Goal: Information Seeking & Learning: Learn about a topic

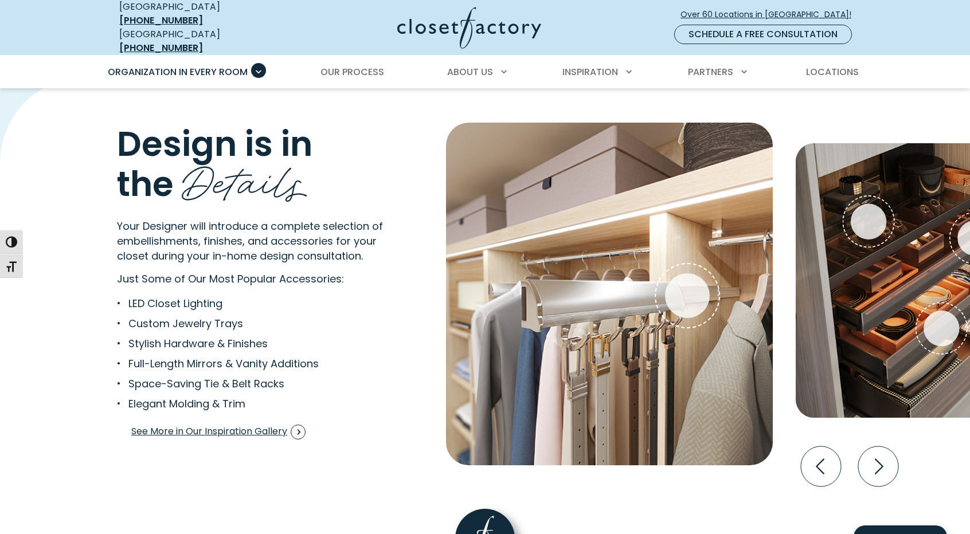
scroll to position [2121, 0]
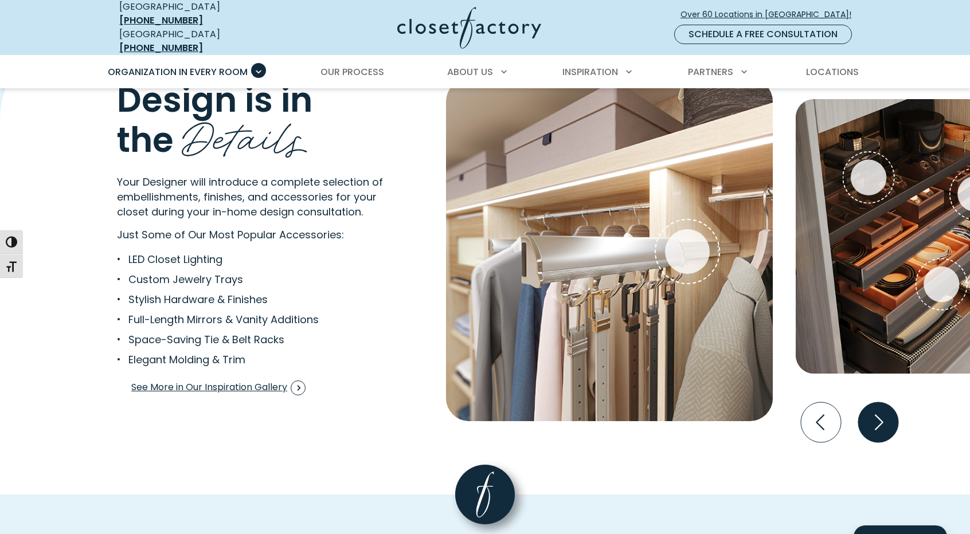
click at [875, 410] on icon "Next slide" at bounding box center [878, 422] width 40 height 40
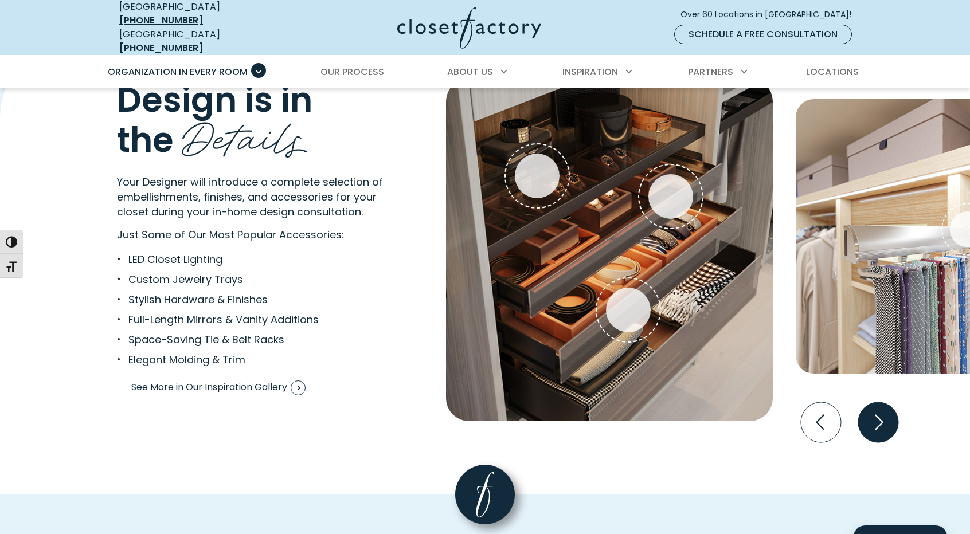
click at [874, 410] on icon "Next slide" at bounding box center [878, 422] width 40 height 40
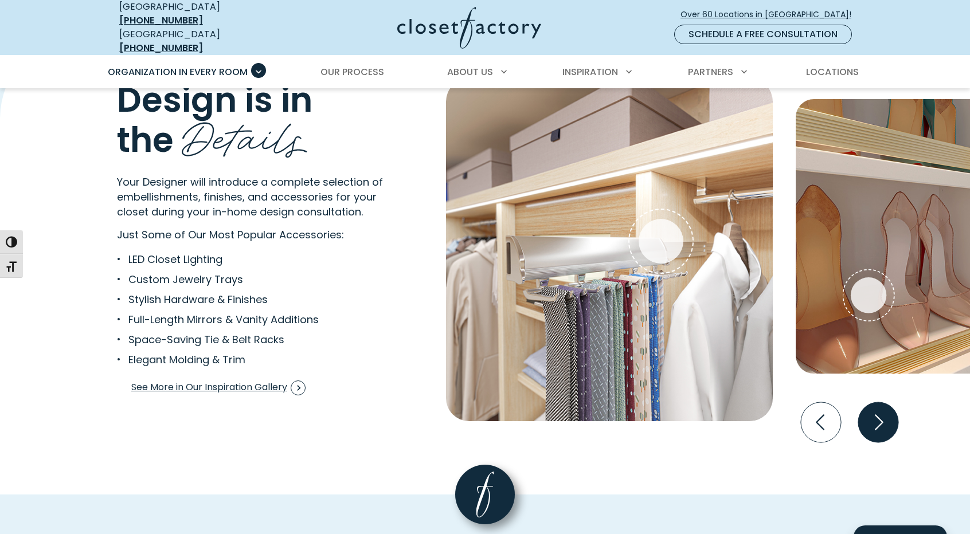
click at [874, 410] on icon "Next slide" at bounding box center [878, 422] width 40 height 40
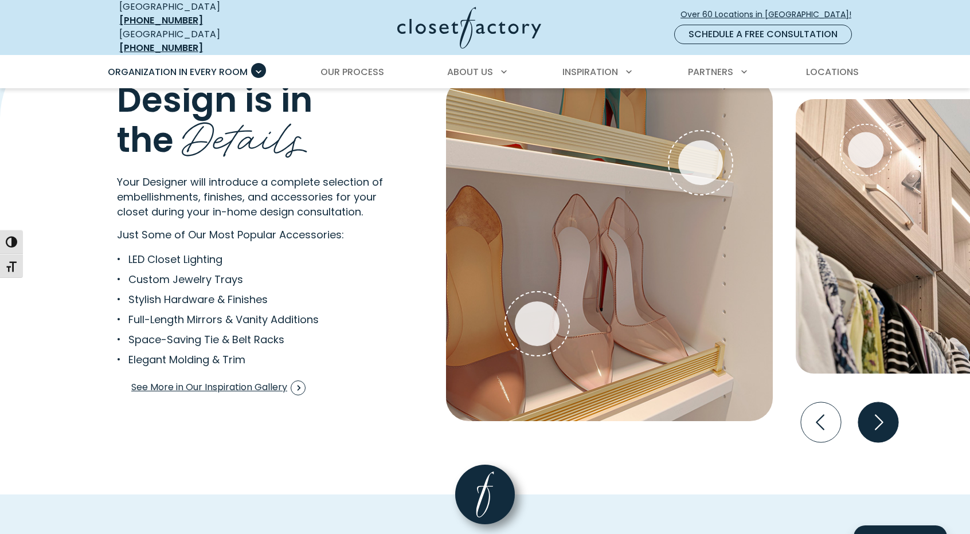
click at [874, 410] on icon "Next slide" at bounding box center [878, 422] width 40 height 40
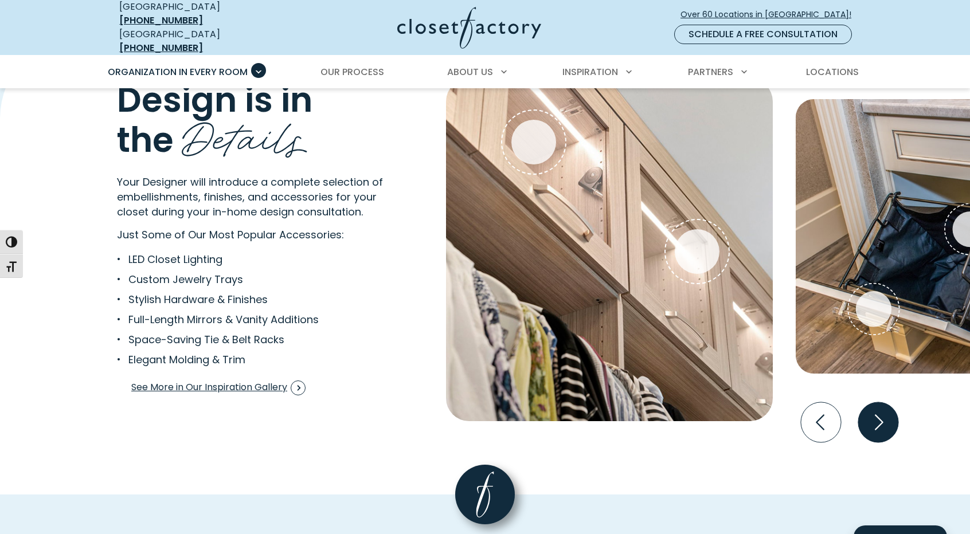
click at [874, 410] on icon "Next slide" at bounding box center [878, 422] width 40 height 40
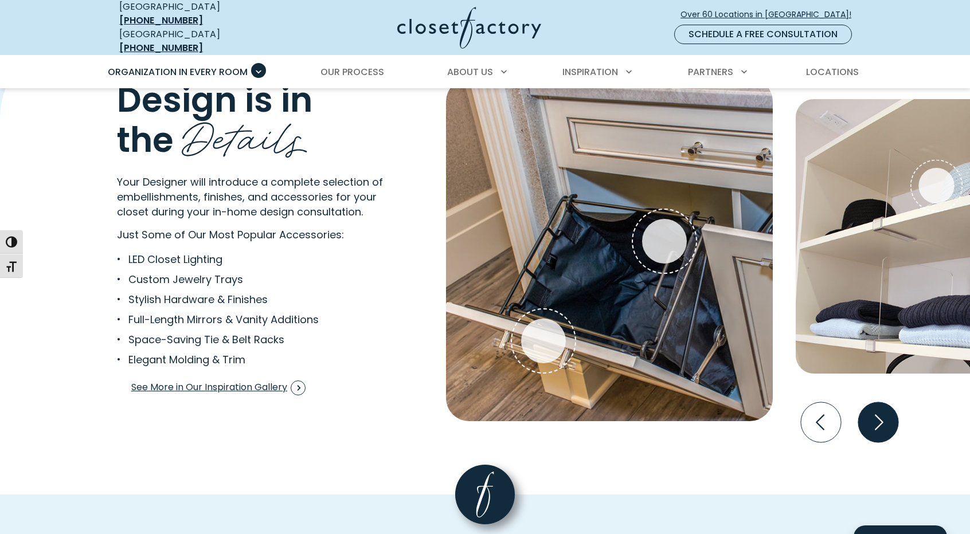
click at [874, 410] on icon "Next slide" at bounding box center [878, 422] width 40 height 40
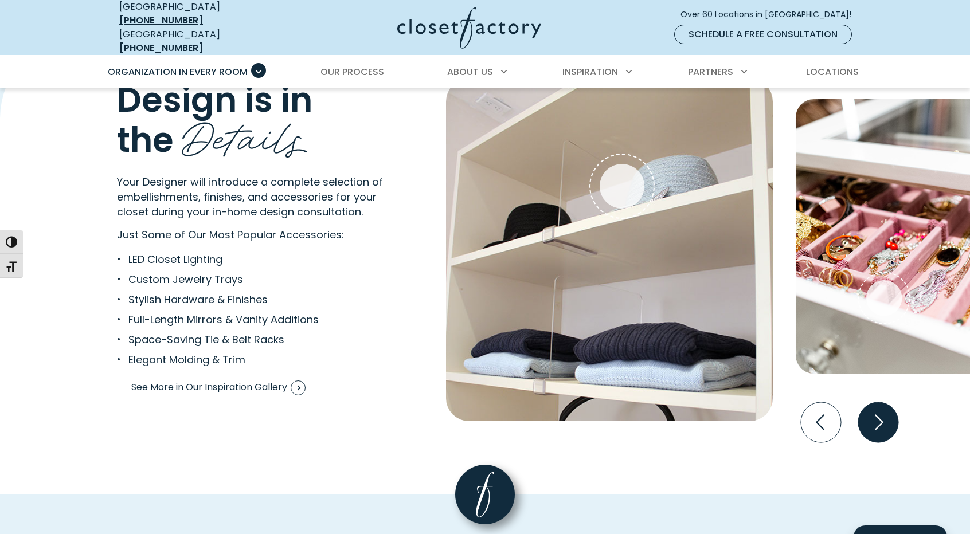
click at [874, 410] on icon "Next slide" at bounding box center [878, 422] width 40 height 40
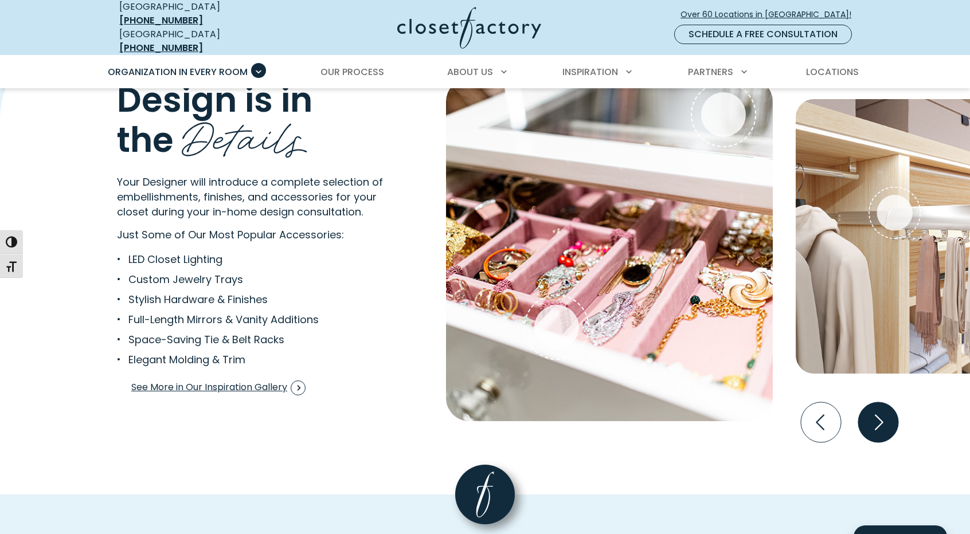
click at [874, 410] on icon "Next slide" at bounding box center [878, 422] width 40 height 40
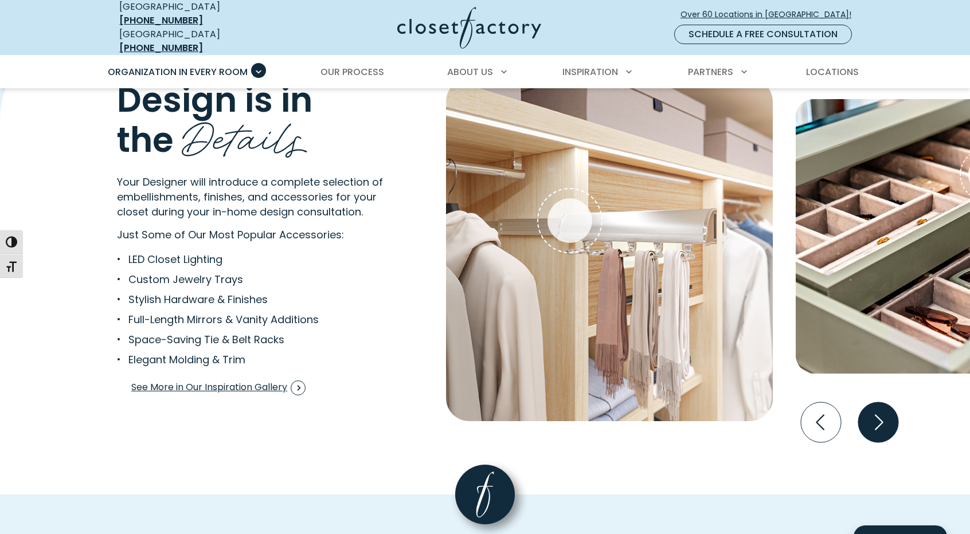
click at [874, 410] on icon "Next slide" at bounding box center [878, 422] width 40 height 40
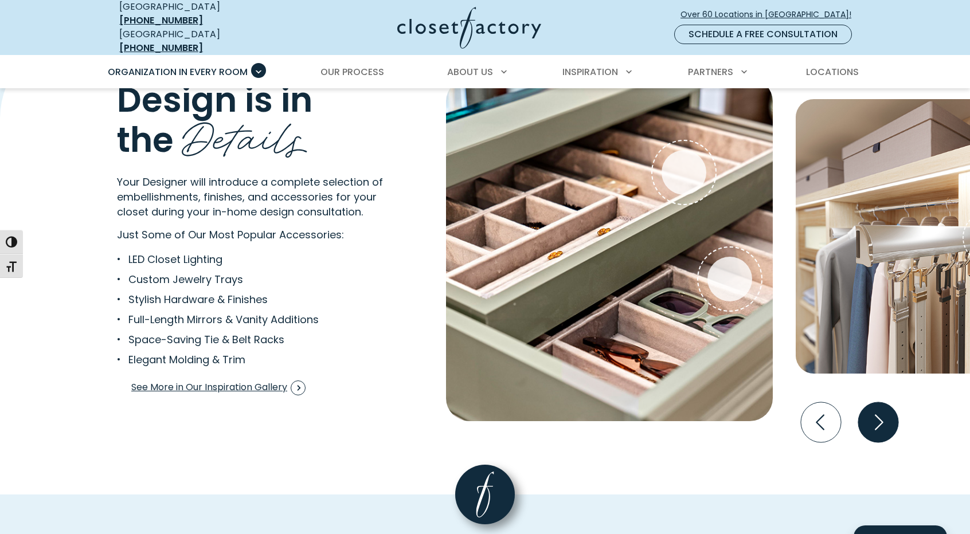
click at [875, 411] on icon "Next slide" at bounding box center [878, 422] width 40 height 40
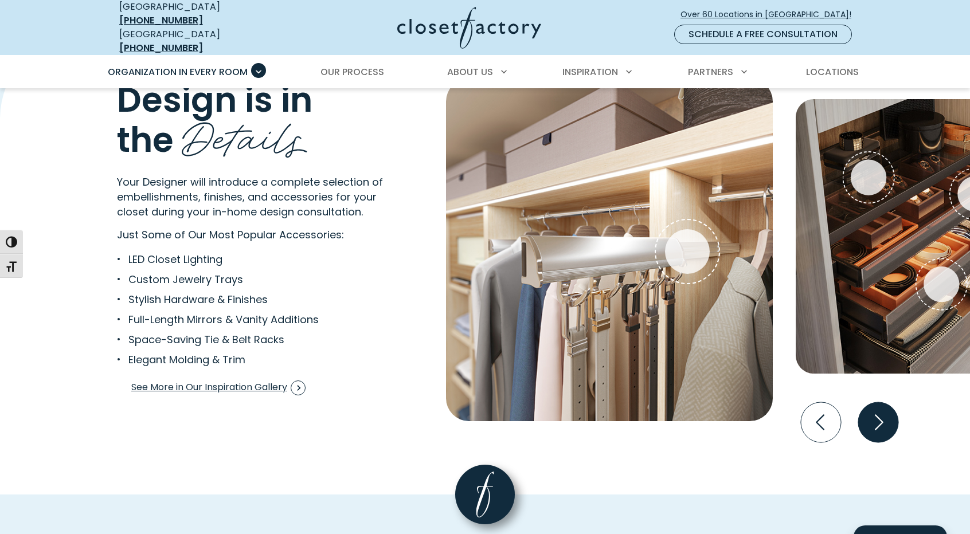
click at [875, 411] on icon "Next slide" at bounding box center [878, 422] width 40 height 40
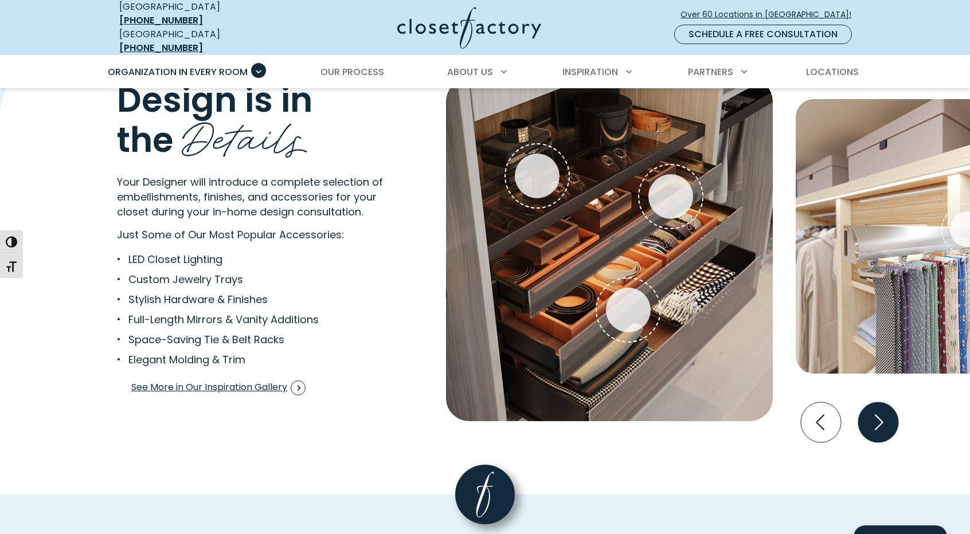
click at [875, 410] on icon "Next slide" at bounding box center [878, 422] width 40 height 40
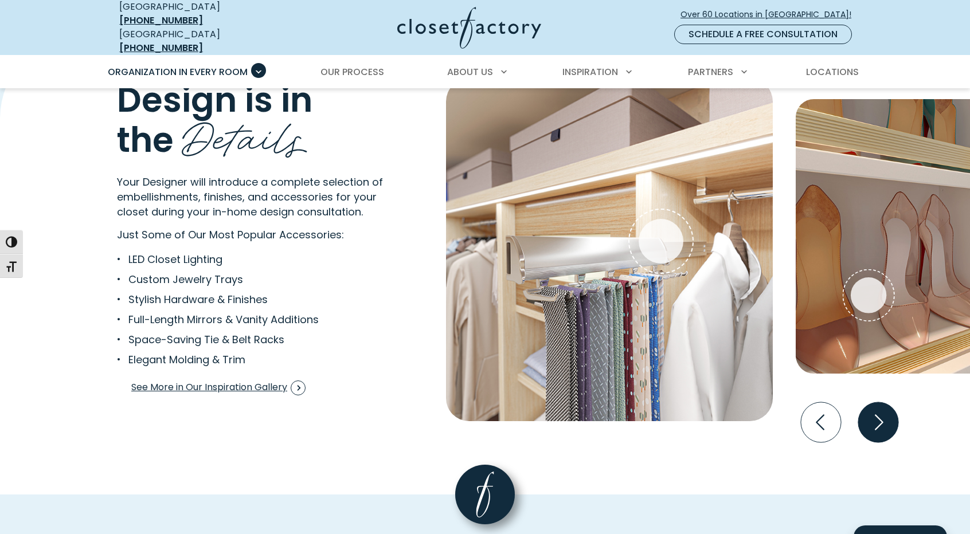
click at [875, 410] on icon "Next slide" at bounding box center [878, 422] width 40 height 40
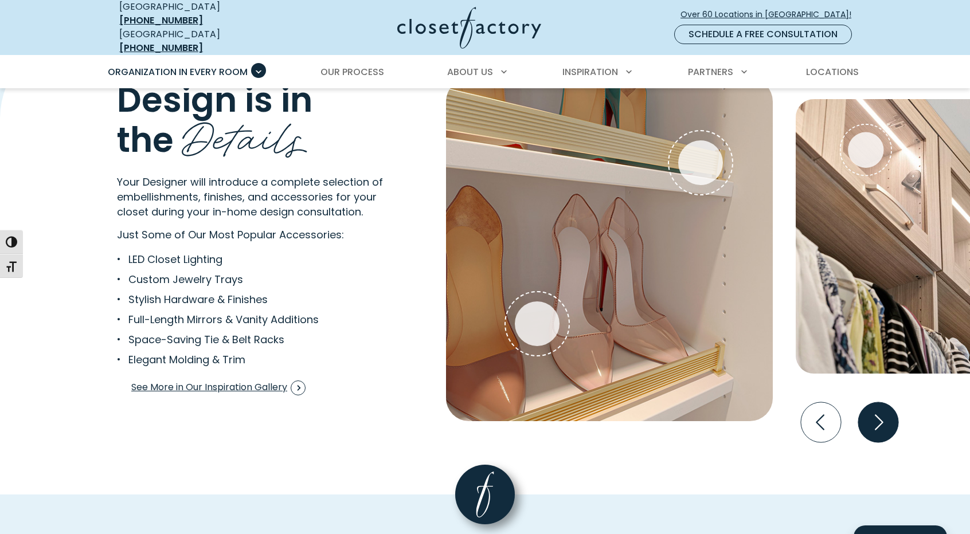
click at [875, 410] on icon "Next slide" at bounding box center [878, 422] width 40 height 40
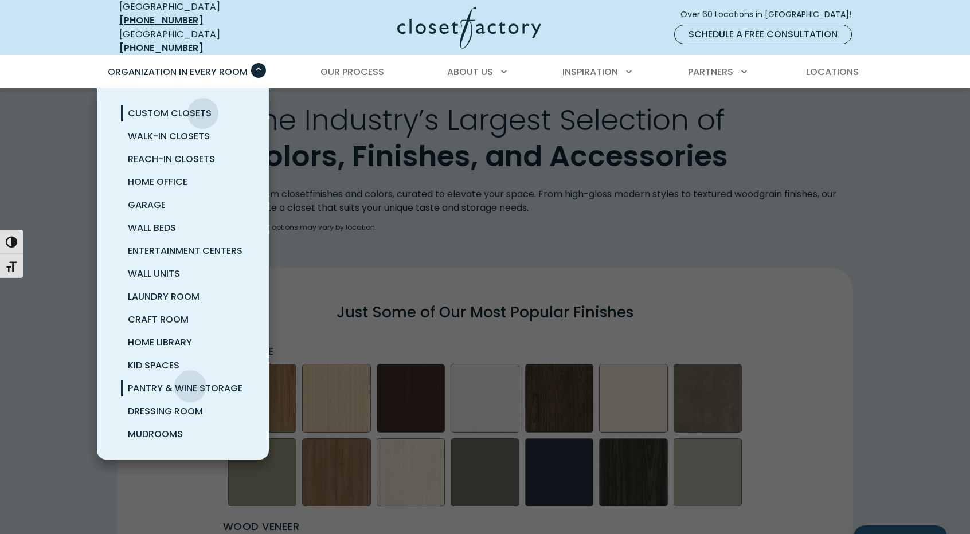
scroll to position [1433, 0]
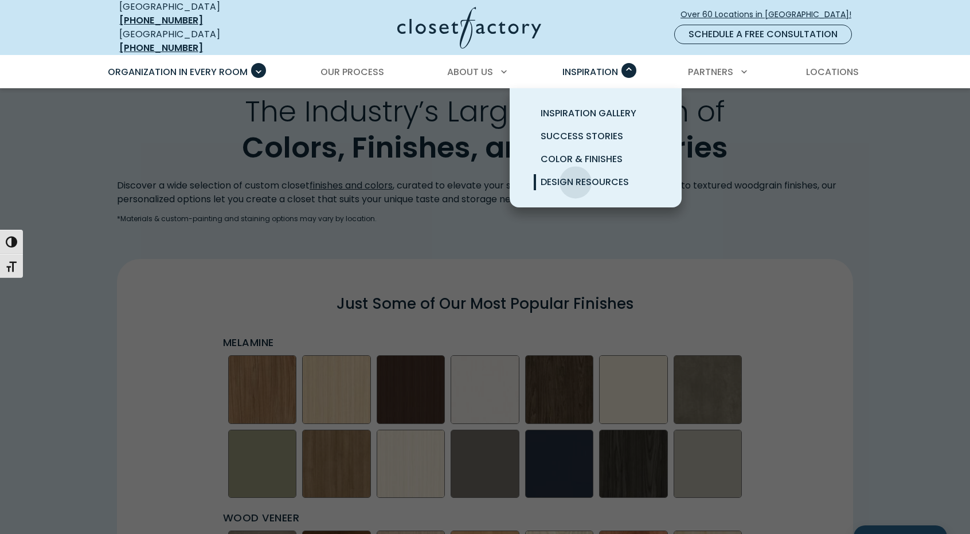
click at [576, 175] on span "Design Resources" at bounding box center [585, 181] width 88 height 13
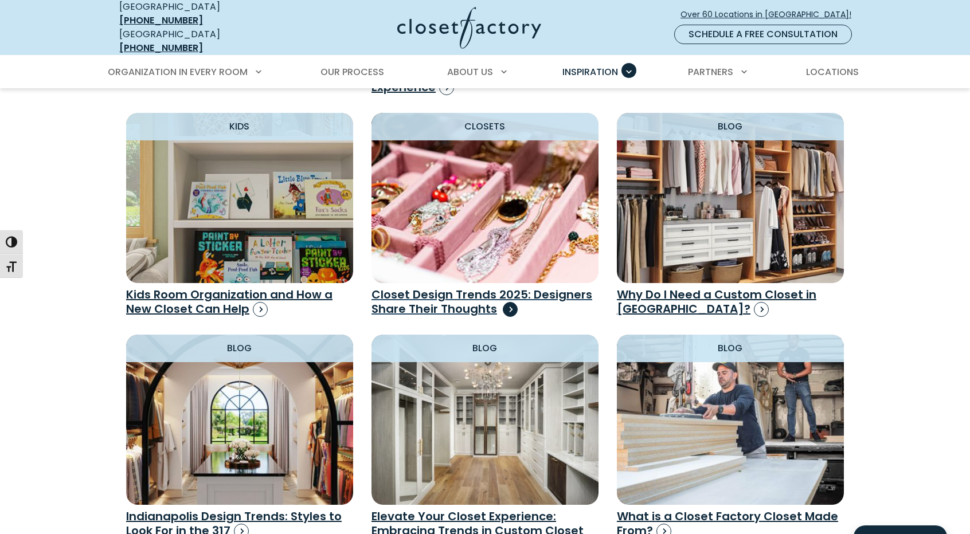
scroll to position [1204, 0]
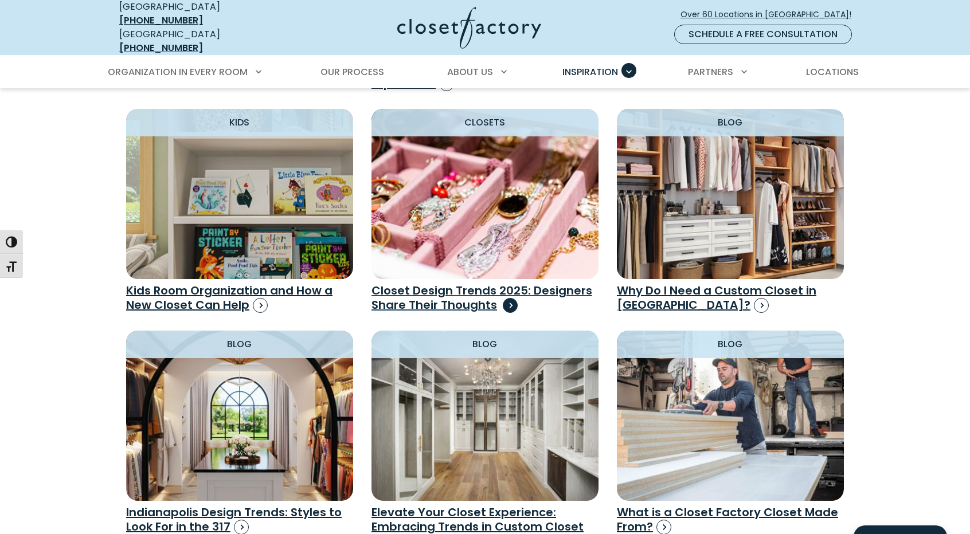
click at [456, 210] on img "Design Resources" at bounding box center [485, 193] width 250 height 187
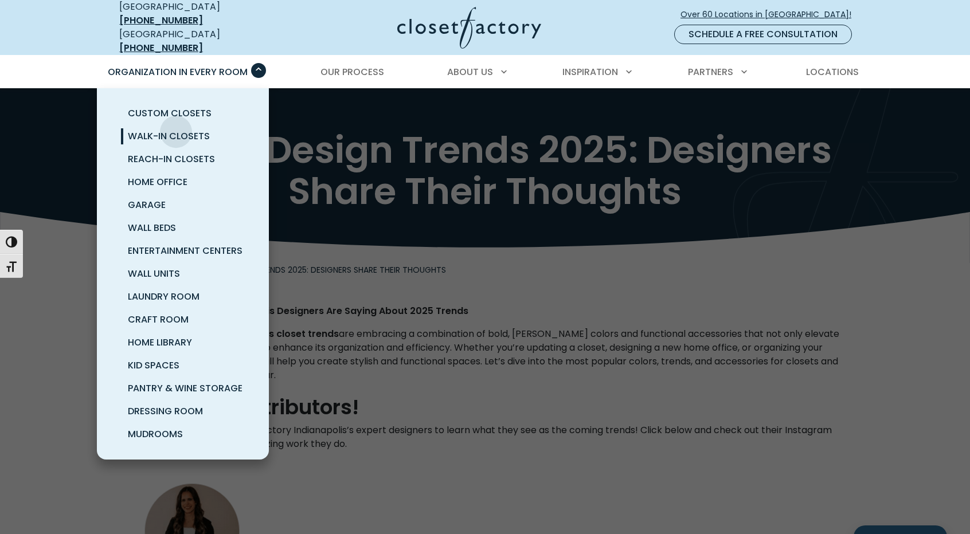
click at [175, 130] on span "Walk-In Closets" at bounding box center [169, 136] width 82 height 13
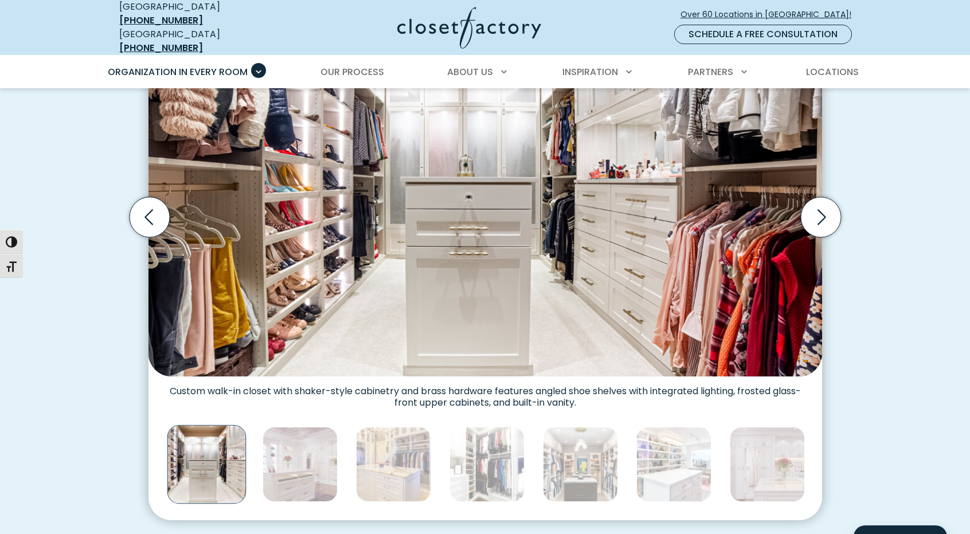
scroll to position [458, 0]
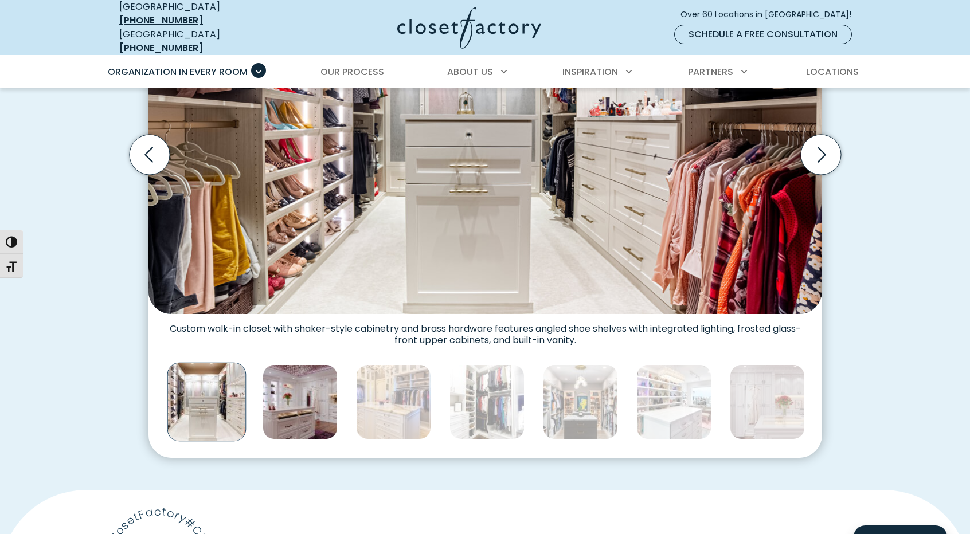
click at [288, 385] on img "Thumbnail Gallery" at bounding box center [300, 402] width 75 height 75
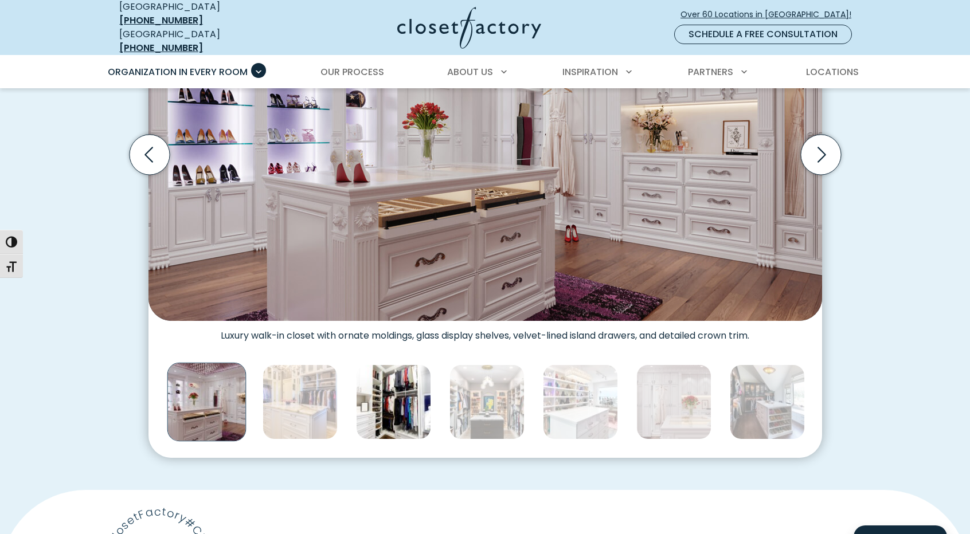
click at [388, 400] on img "Thumbnail Gallery" at bounding box center [393, 402] width 75 height 75
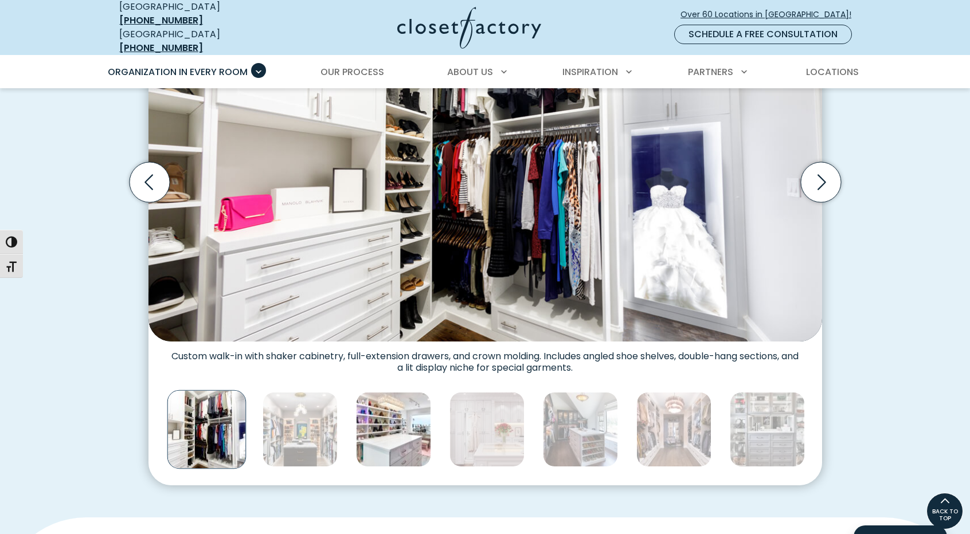
scroll to position [401, 0]
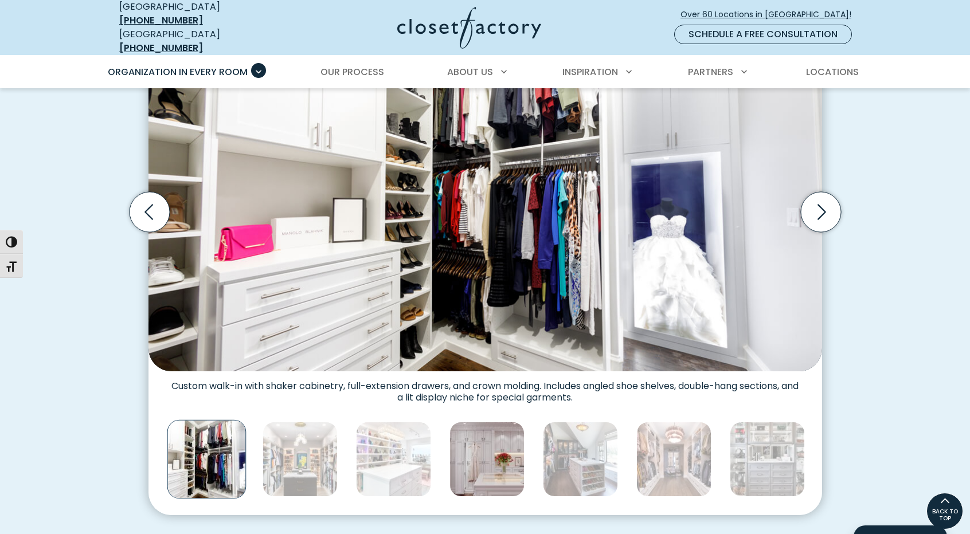
click at [495, 458] on img "Thumbnail Gallery" at bounding box center [486, 459] width 75 height 75
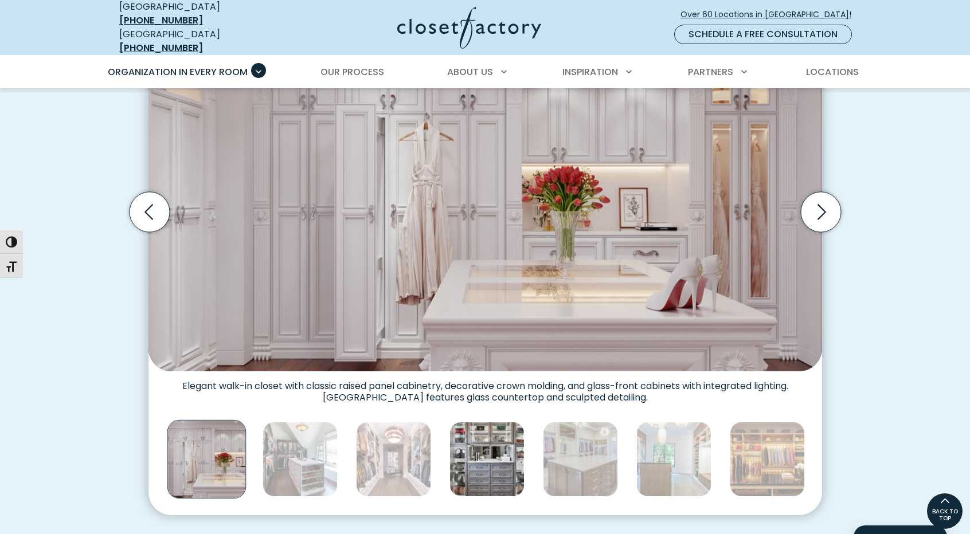
click at [507, 456] on img "Thumbnail Gallery" at bounding box center [486, 459] width 75 height 75
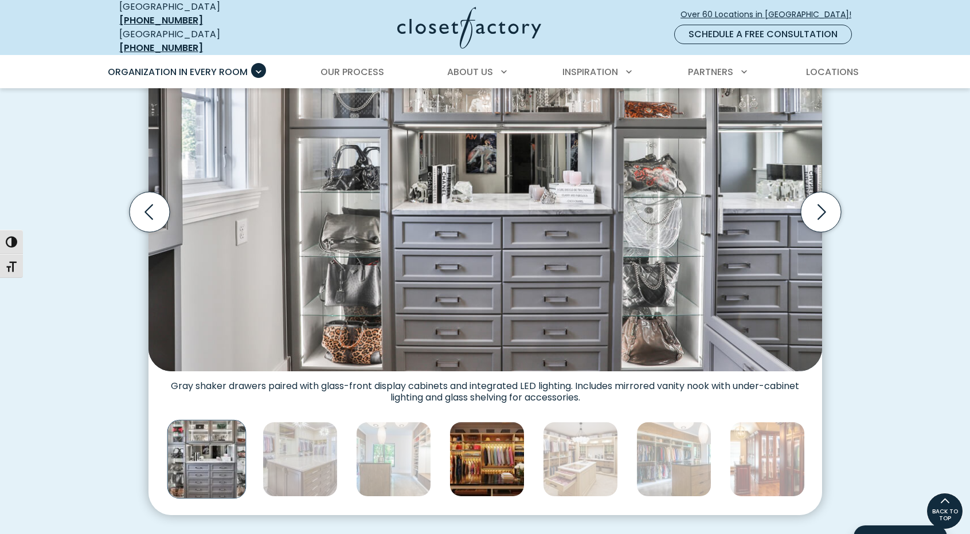
click at [500, 458] on img "Thumbnail Gallery" at bounding box center [486, 459] width 75 height 75
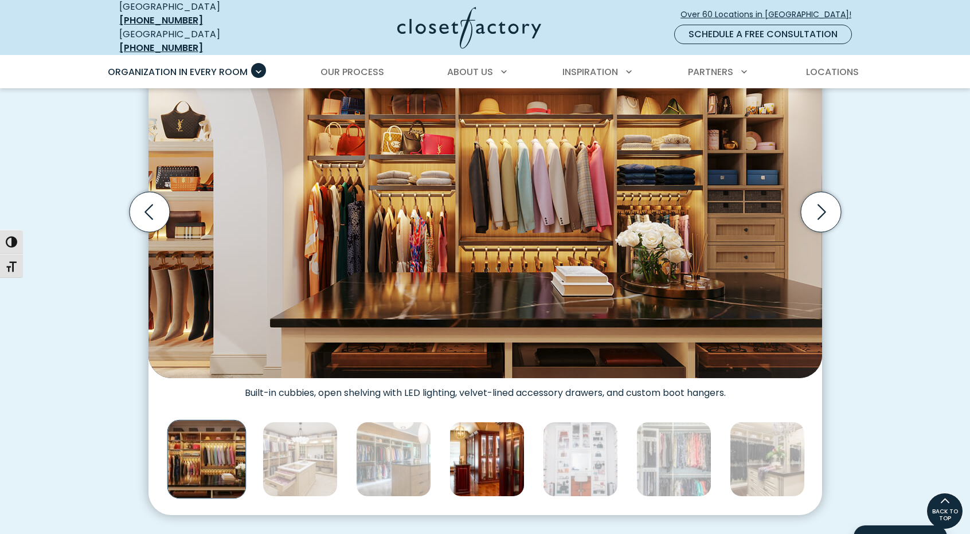
click at [509, 459] on img "Thumbnail Gallery" at bounding box center [486, 459] width 75 height 75
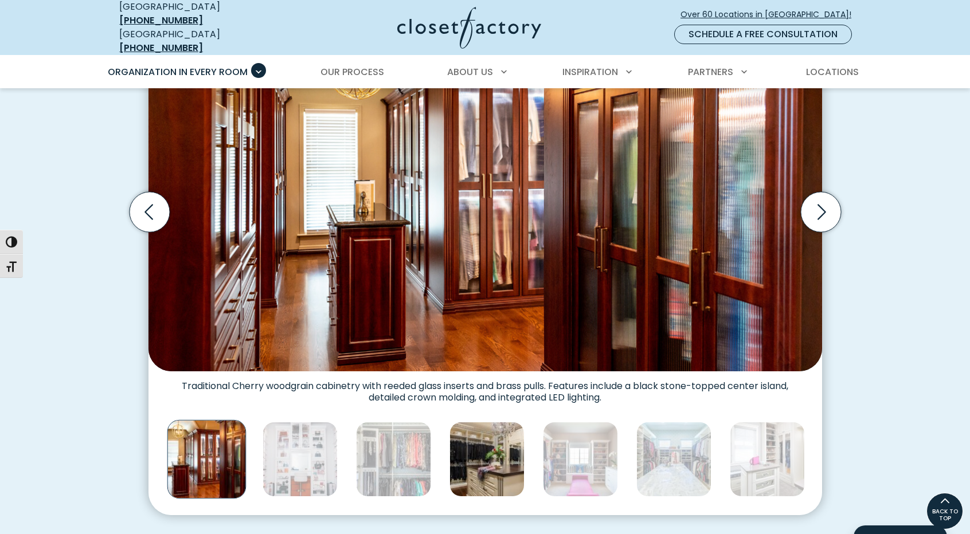
click at [504, 457] on img "Thumbnail Gallery" at bounding box center [486, 459] width 75 height 75
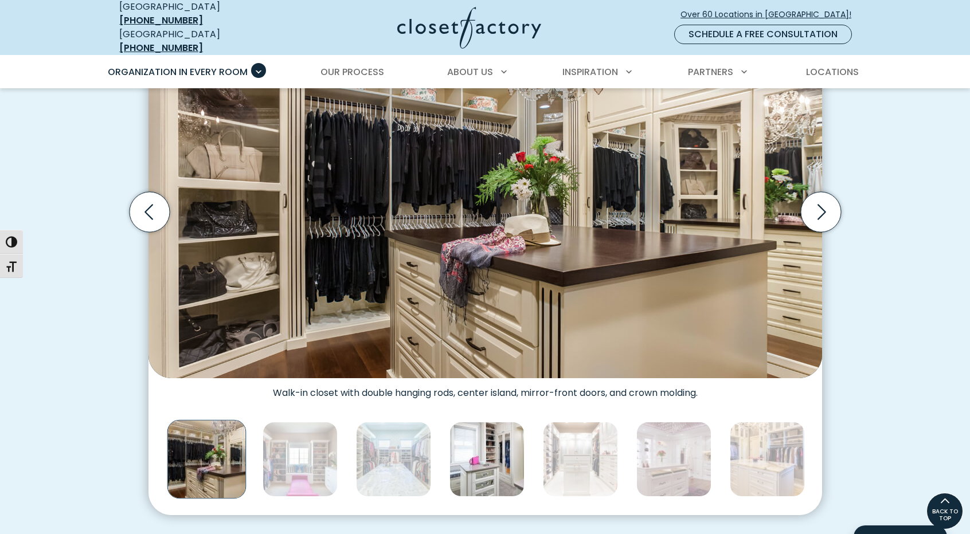
click at [502, 461] on img "Thumbnail Gallery" at bounding box center [486, 459] width 75 height 75
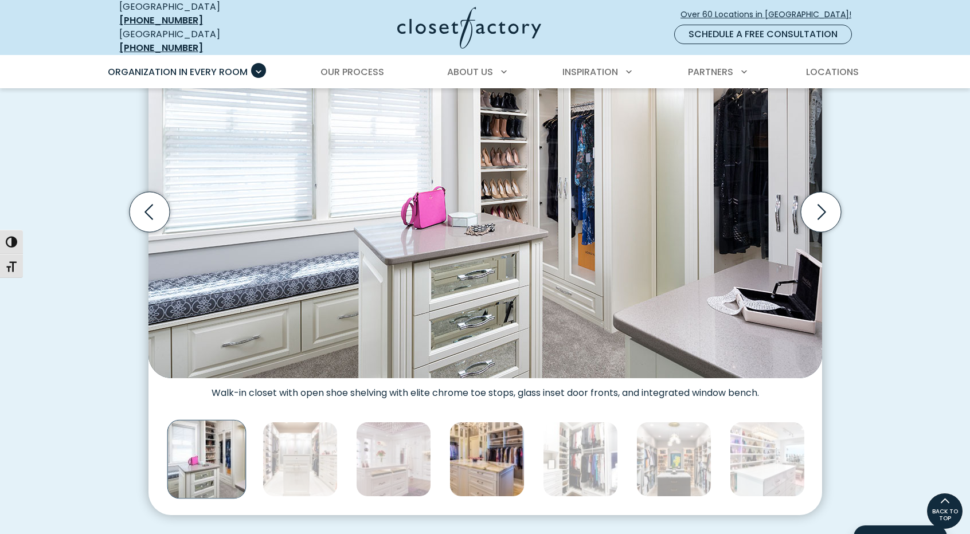
click at [510, 460] on img "Thumbnail Gallery" at bounding box center [486, 459] width 75 height 75
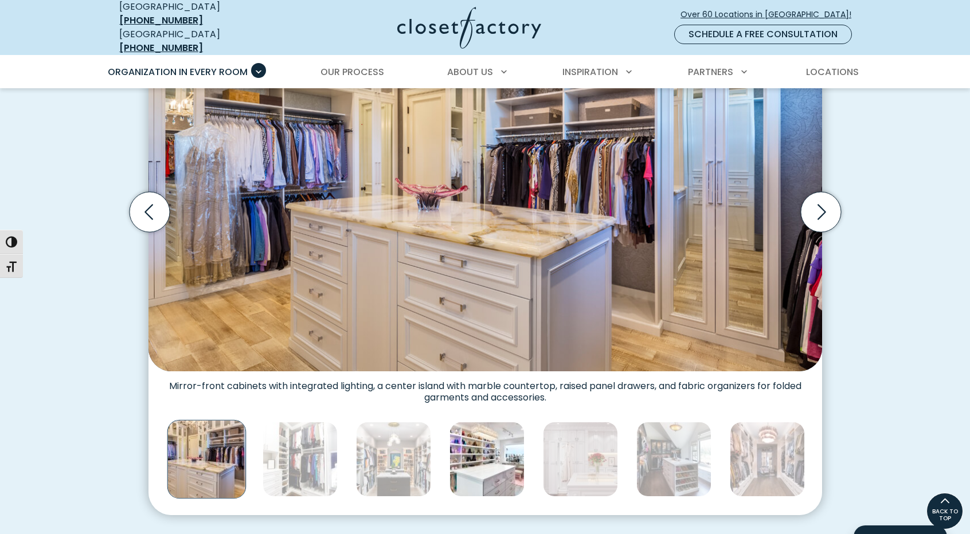
click at [452, 460] on img "Thumbnail Gallery" at bounding box center [486, 459] width 75 height 75
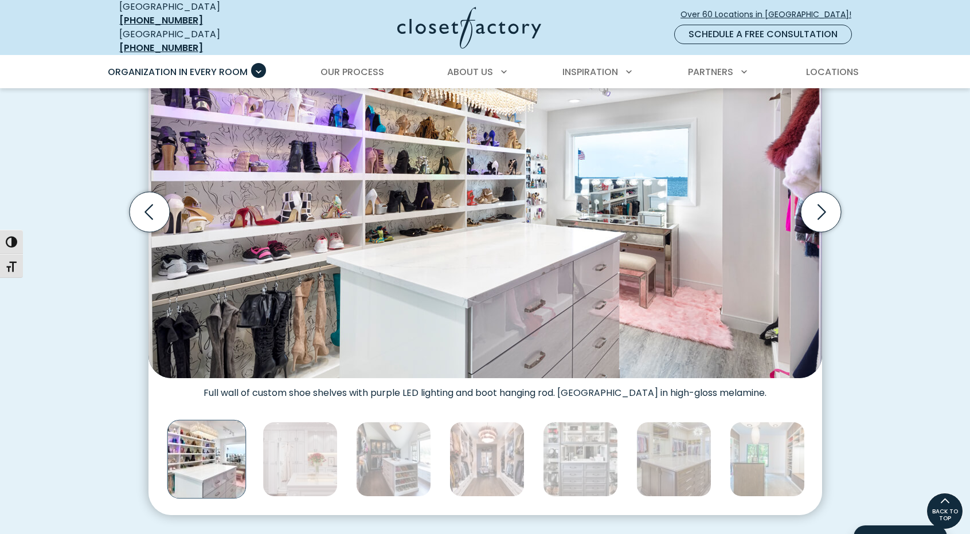
click at [483, 459] on img "Thumbnail Gallery" at bounding box center [486, 459] width 75 height 75
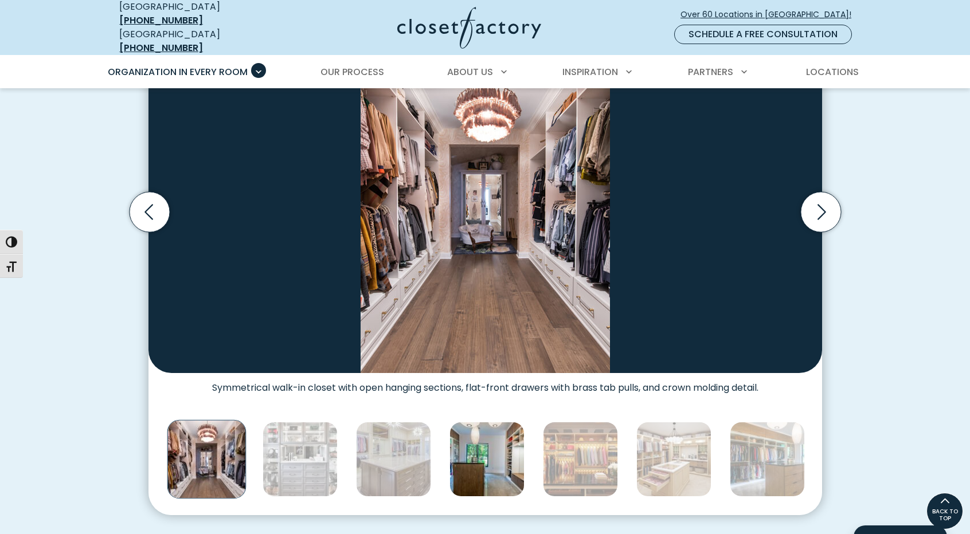
click at [506, 461] on img "Thumbnail Gallery" at bounding box center [486, 459] width 75 height 75
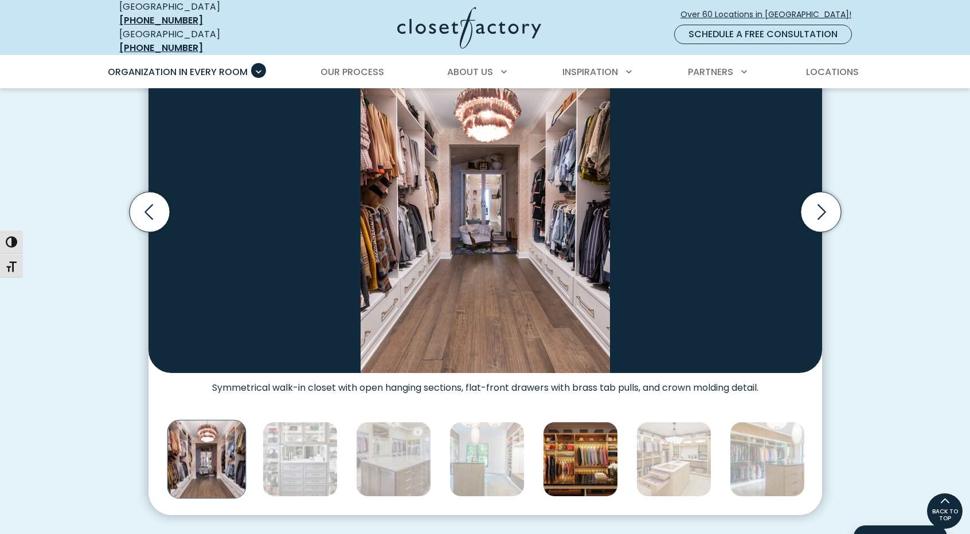
click at [568, 450] on img "Thumbnail Gallery" at bounding box center [580, 459] width 75 height 75
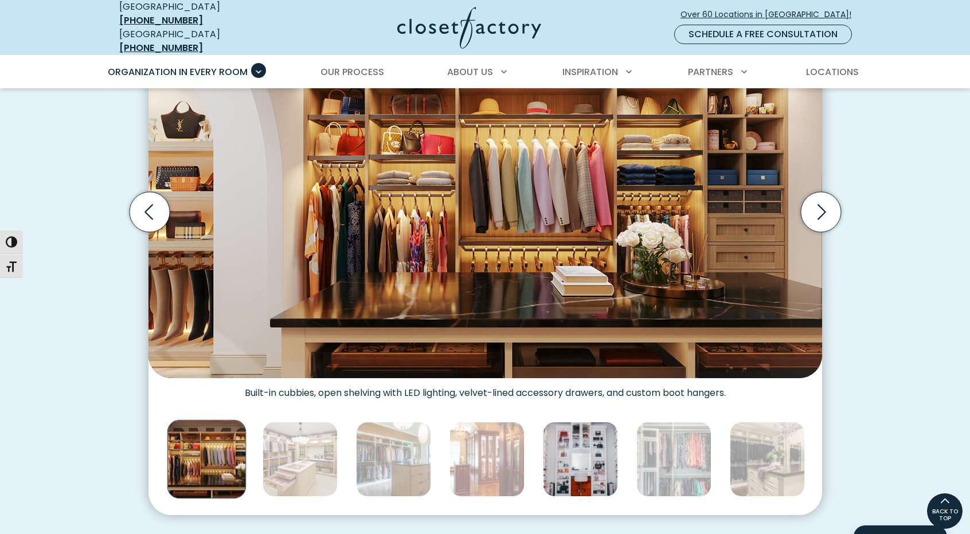
click at [585, 456] on img "Thumbnail Gallery" at bounding box center [580, 459] width 75 height 75
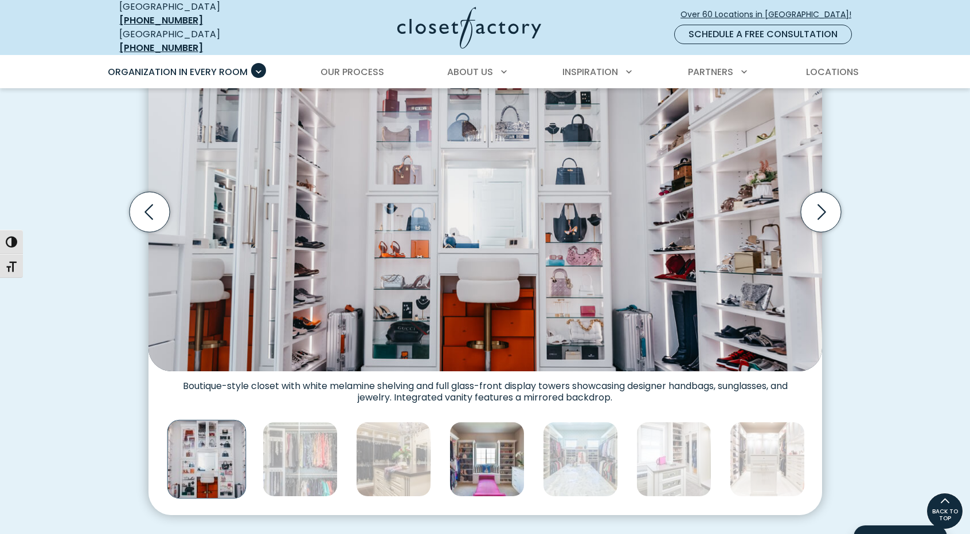
click at [503, 450] on img "Thumbnail Gallery" at bounding box center [486, 459] width 75 height 75
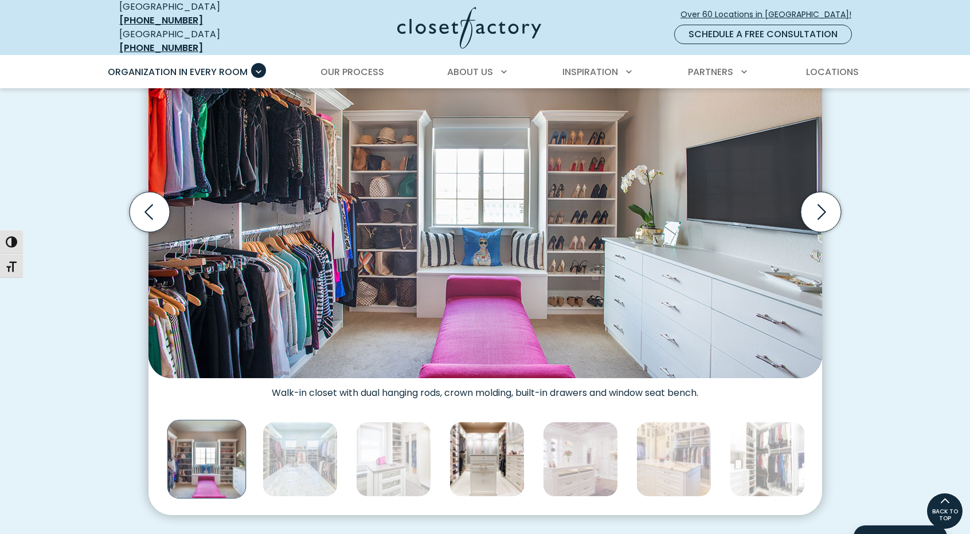
click at [497, 450] on img "Thumbnail Gallery" at bounding box center [486, 459] width 75 height 75
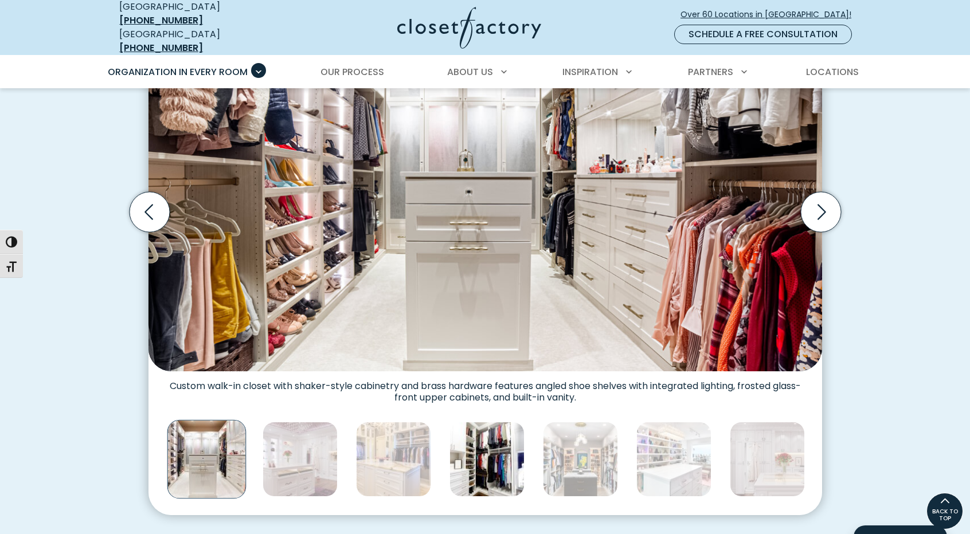
click at [499, 451] on img "Thumbnail Gallery" at bounding box center [486, 459] width 75 height 75
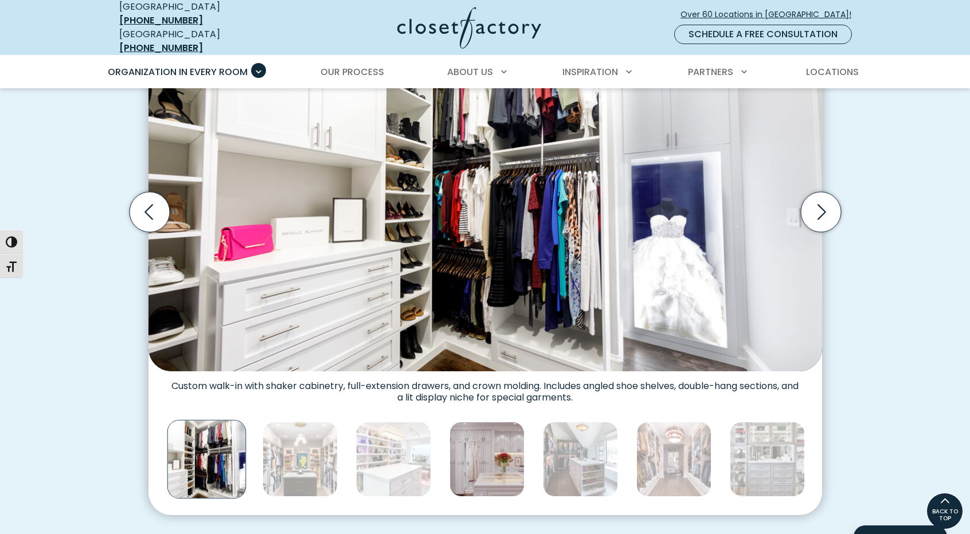
click at [500, 451] on img "Thumbnail Gallery" at bounding box center [486, 459] width 75 height 75
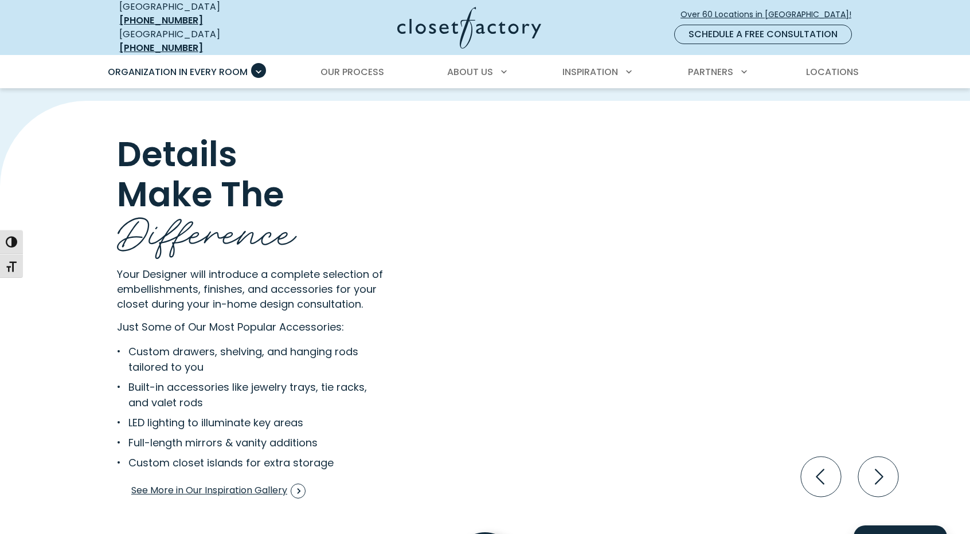
scroll to position [2178, 0]
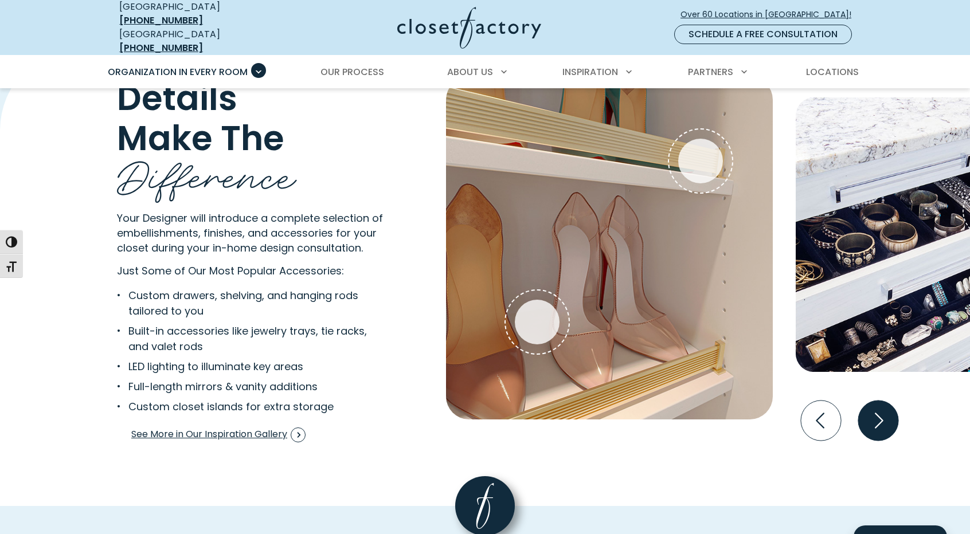
click at [878, 416] on icon "Next slide" at bounding box center [879, 420] width 9 height 15
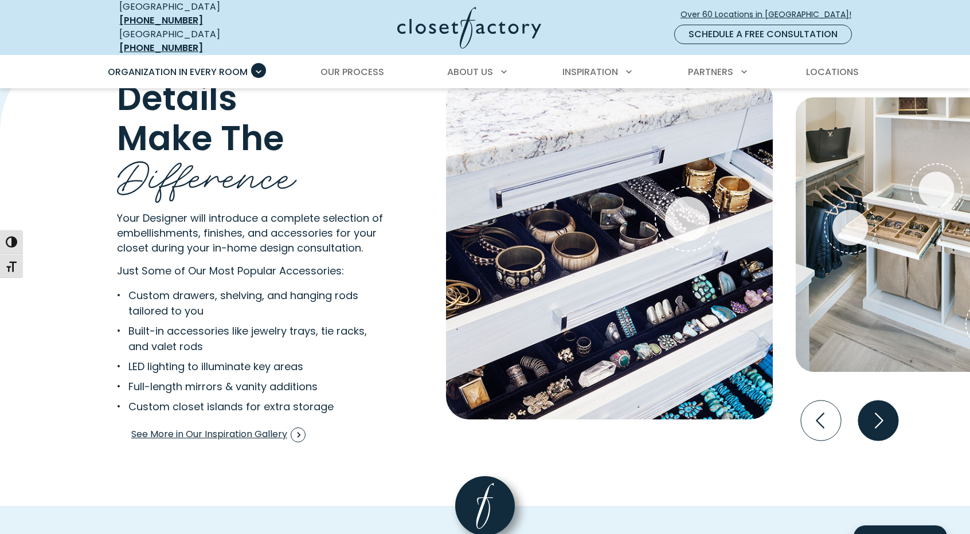
click at [878, 416] on icon "Next slide" at bounding box center [879, 420] width 9 height 15
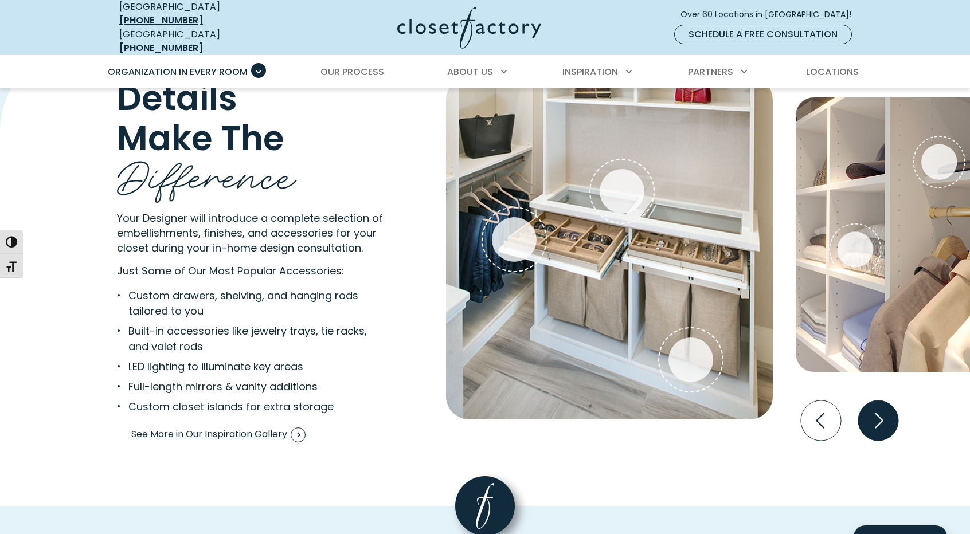
click at [871, 406] on icon "Next slide" at bounding box center [878, 421] width 40 height 40
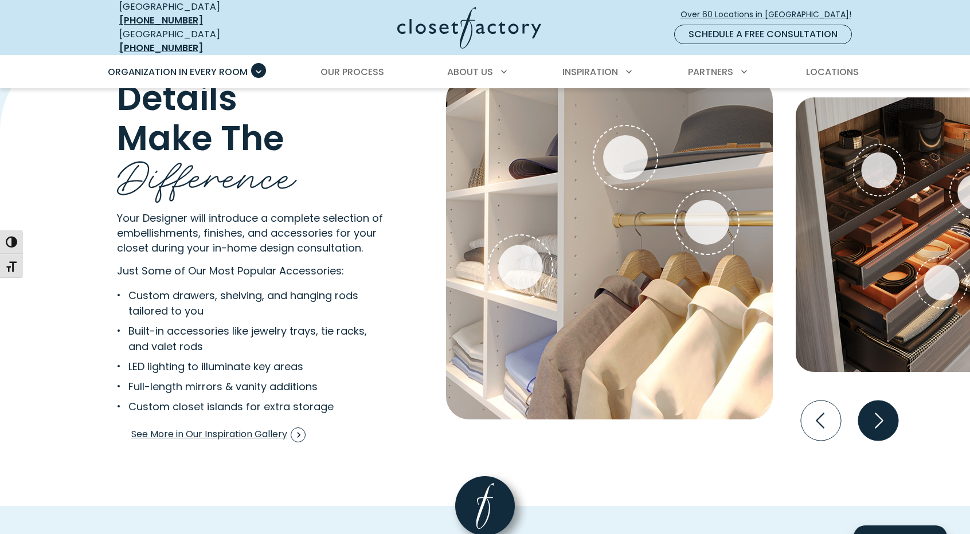
click at [876, 413] on icon "Next slide" at bounding box center [878, 421] width 40 height 40
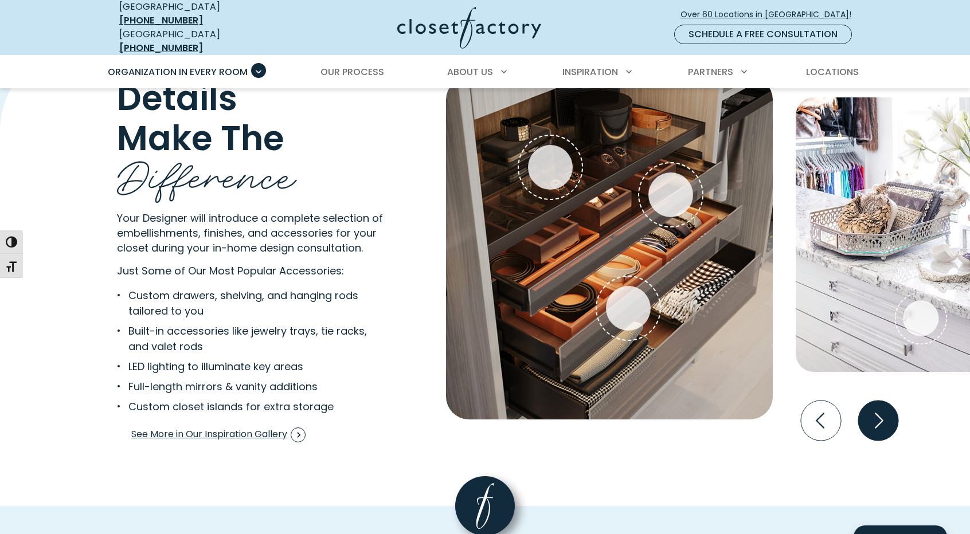
click at [876, 413] on icon "Next slide" at bounding box center [878, 421] width 40 height 40
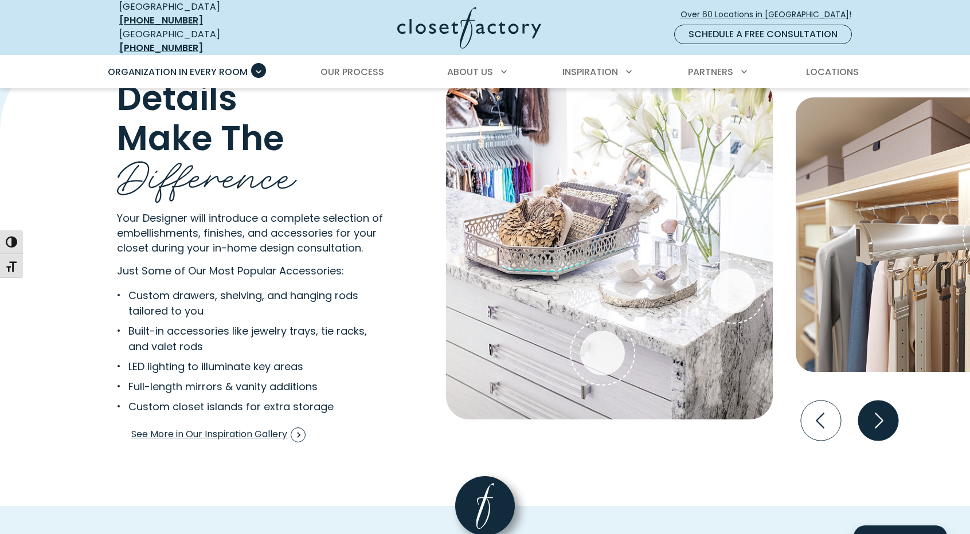
click at [876, 413] on icon "Next slide" at bounding box center [878, 421] width 40 height 40
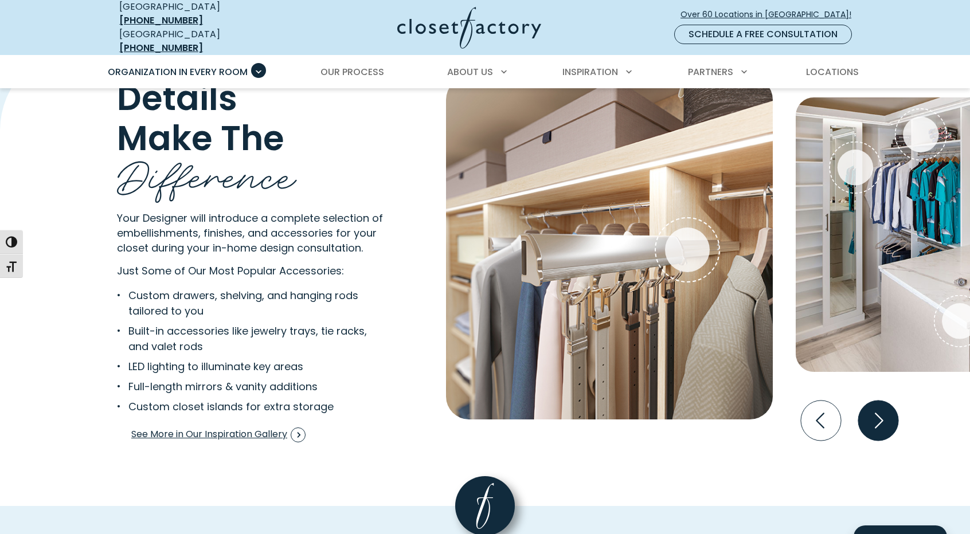
click at [876, 413] on icon "Next slide" at bounding box center [878, 421] width 40 height 40
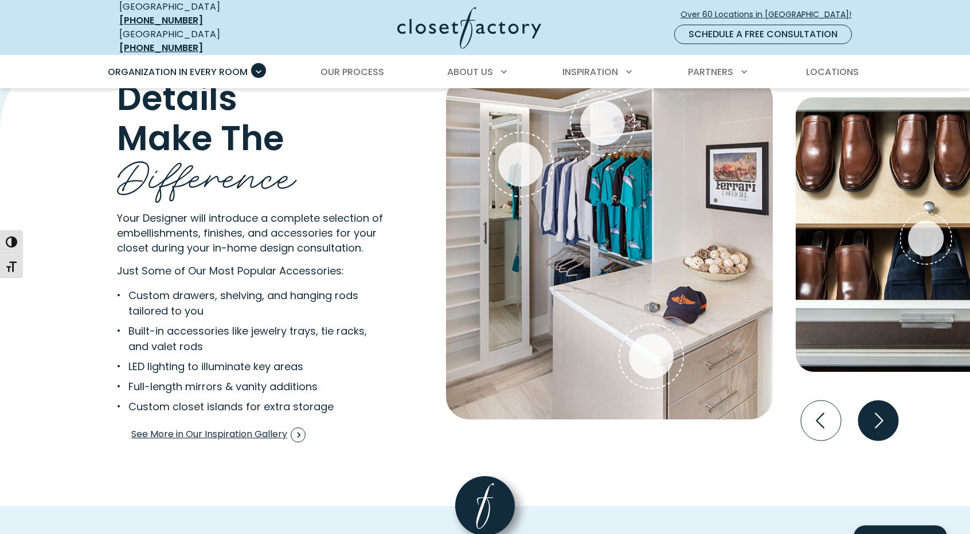
click at [876, 413] on icon "Next slide" at bounding box center [878, 421] width 40 height 40
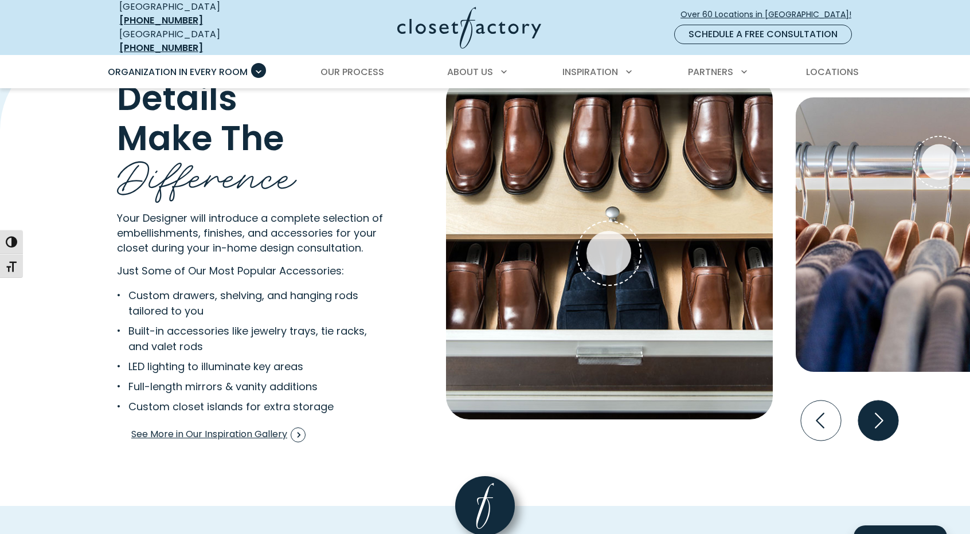
click at [876, 413] on icon "Next slide" at bounding box center [878, 421] width 40 height 40
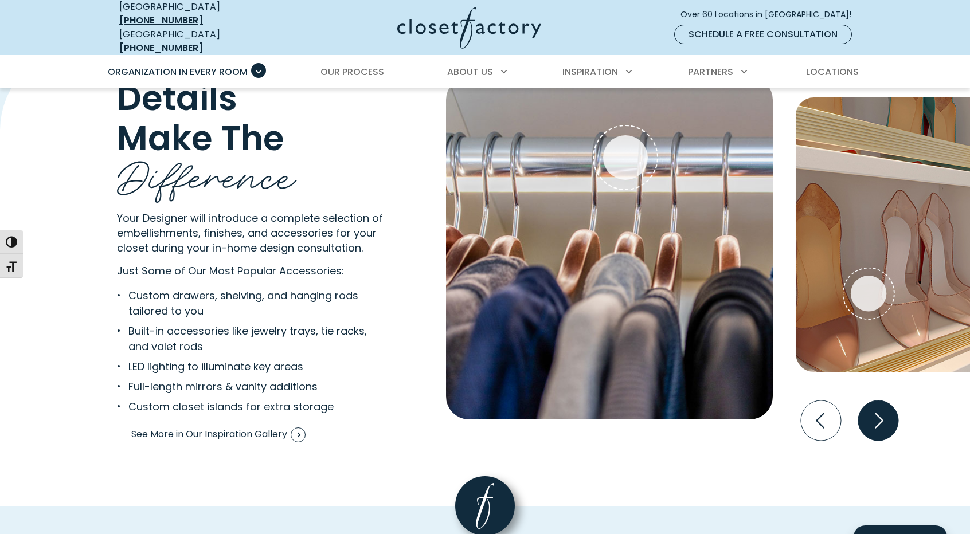
click at [876, 413] on icon "Next slide" at bounding box center [878, 421] width 40 height 40
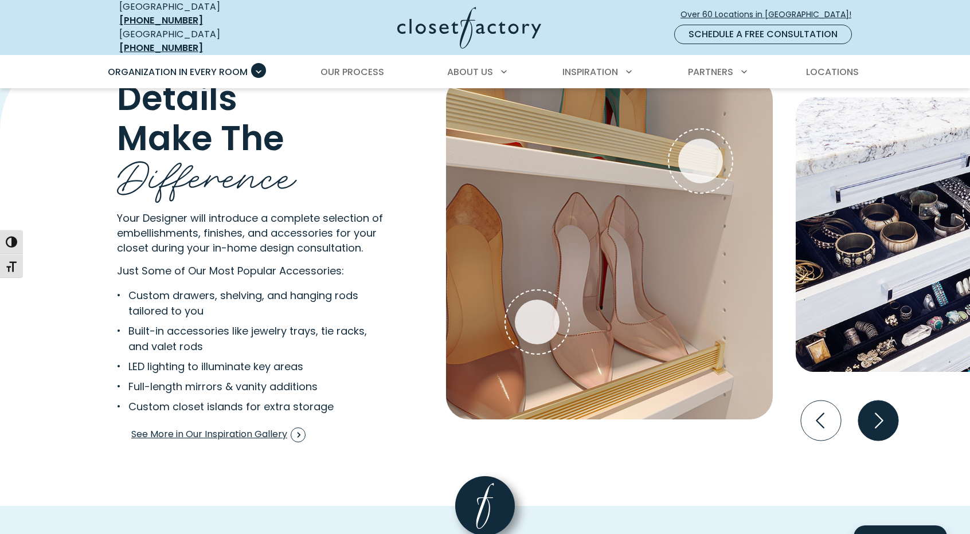
click at [876, 413] on icon "Next slide" at bounding box center [878, 421] width 40 height 40
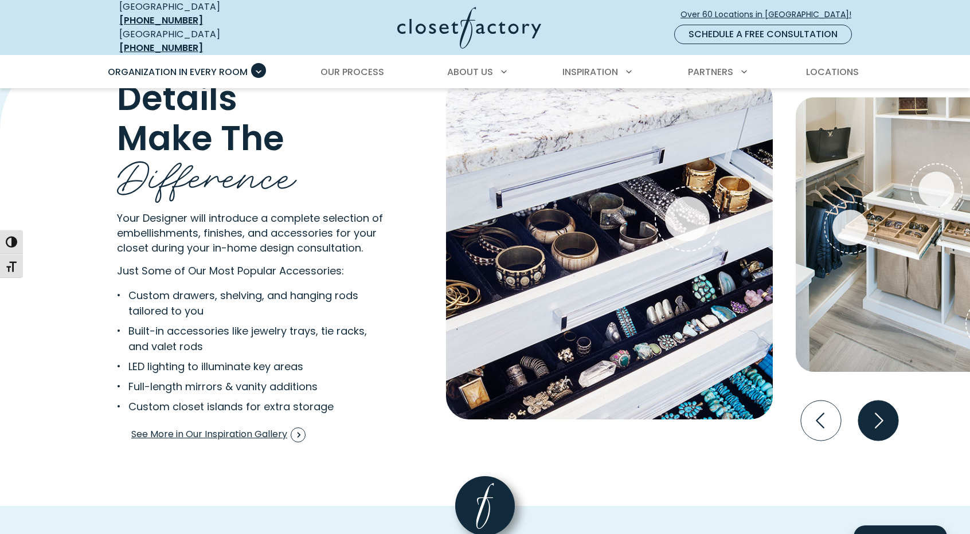
click at [876, 413] on icon "Next slide" at bounding box center [878, 421] width 40 height 40
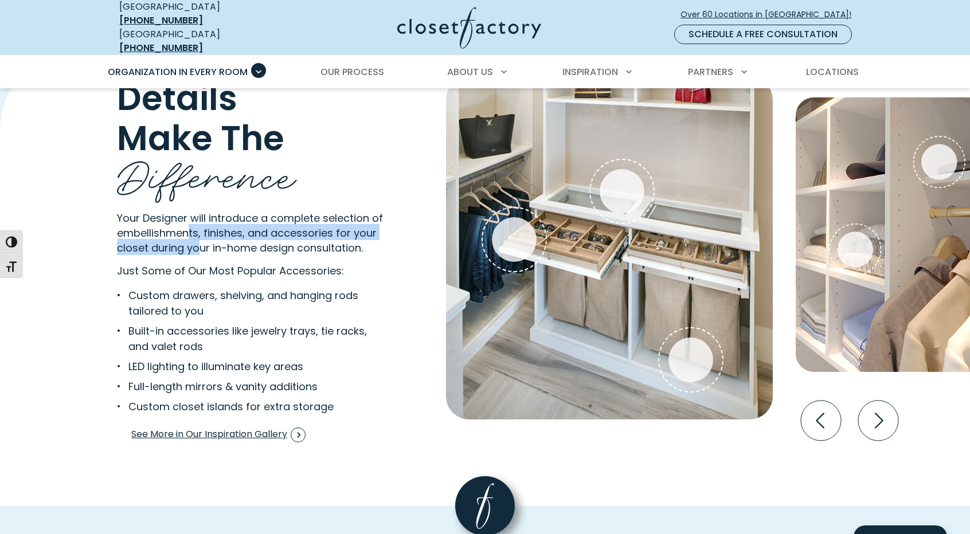
drag, startPoint x: 197, startPoint y: 235, endPoint x: 200, endPoint y: 242, distance: 7.5
click at [197, 237] on span "Your Designer will introduce a complete selection of embellishments, finishes, …" at bounding box center [250, 233] width 266 height 44
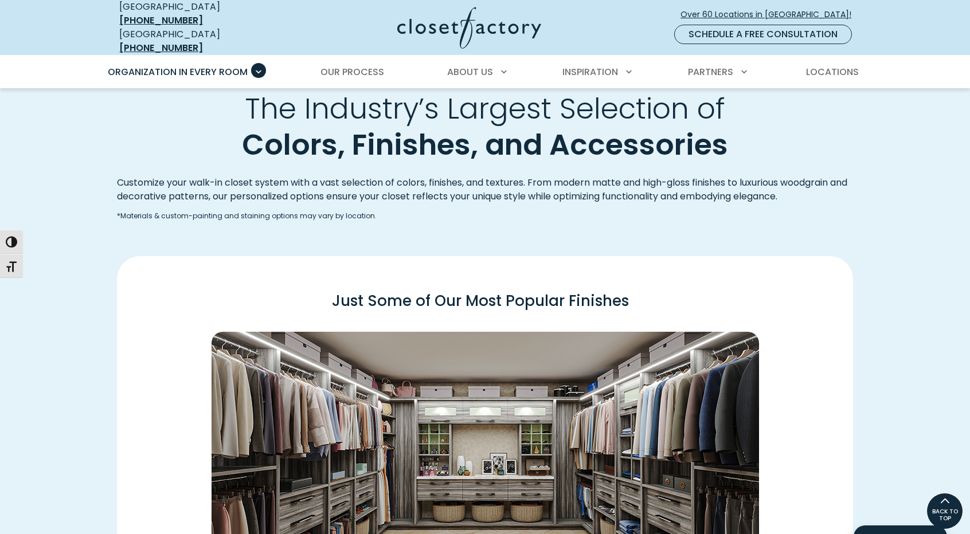
scroll to position [1326, 0]
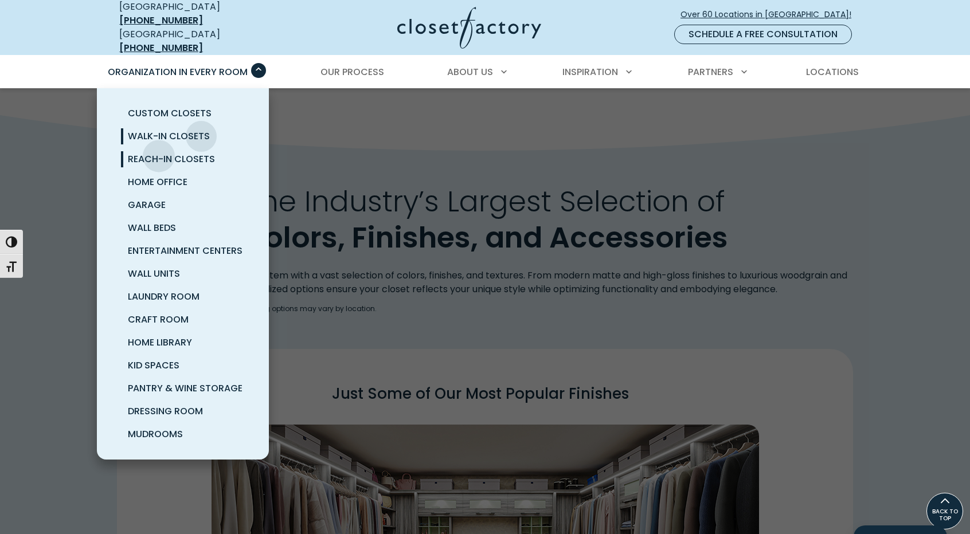
click at [159, 152] on span "Reach-In Closets" at bounding box center [171, 158] width 87 height 13
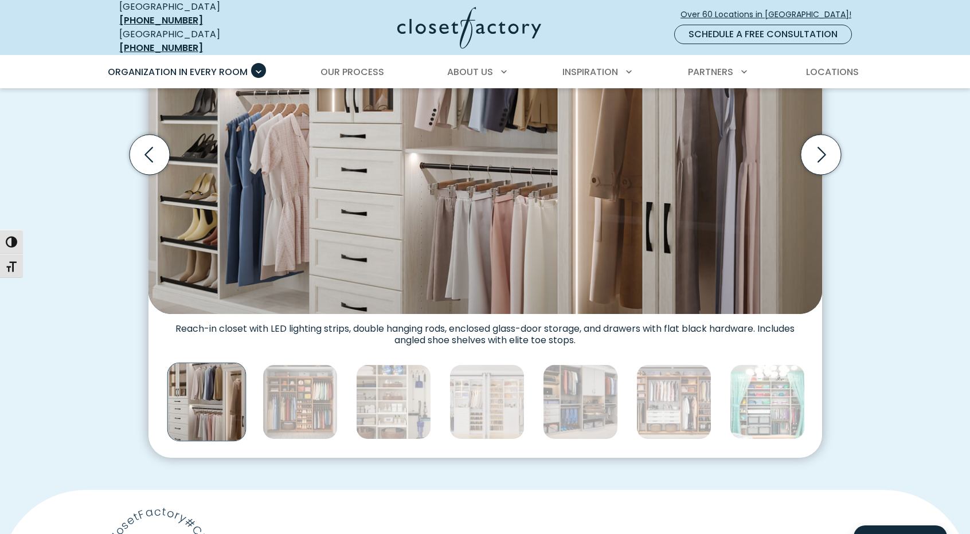
scroll to position [459, 0]
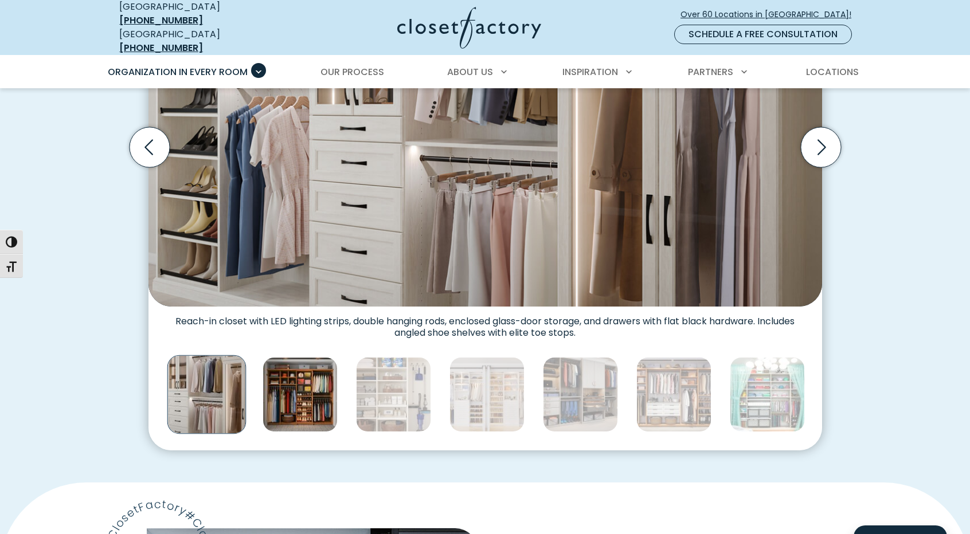
click at [295, 397] on img "Thumbnail Gallery" at bounding box center [300, 394] width 75 height 75
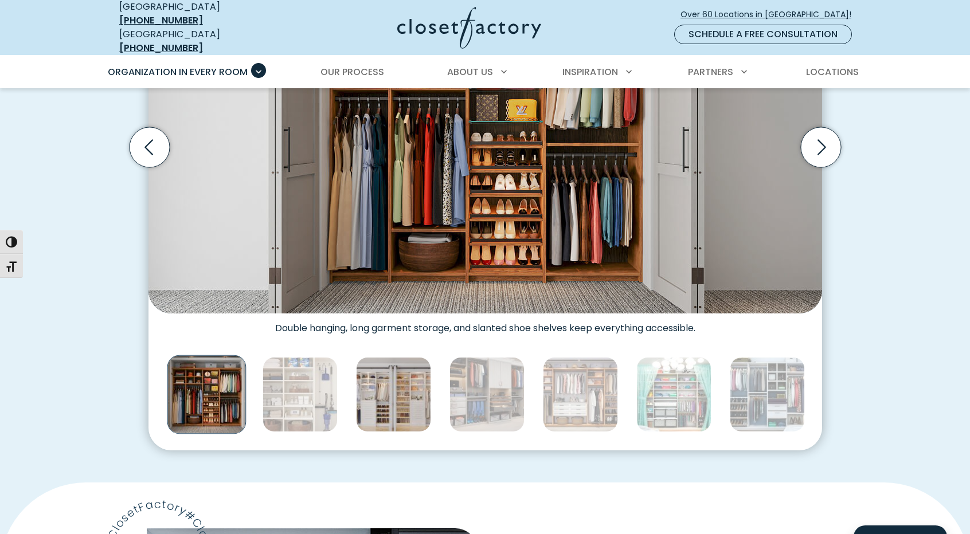
click at [370, 386] on img "Thumbnail Gallery" at bounding box center [393, 394] width 75 height 75
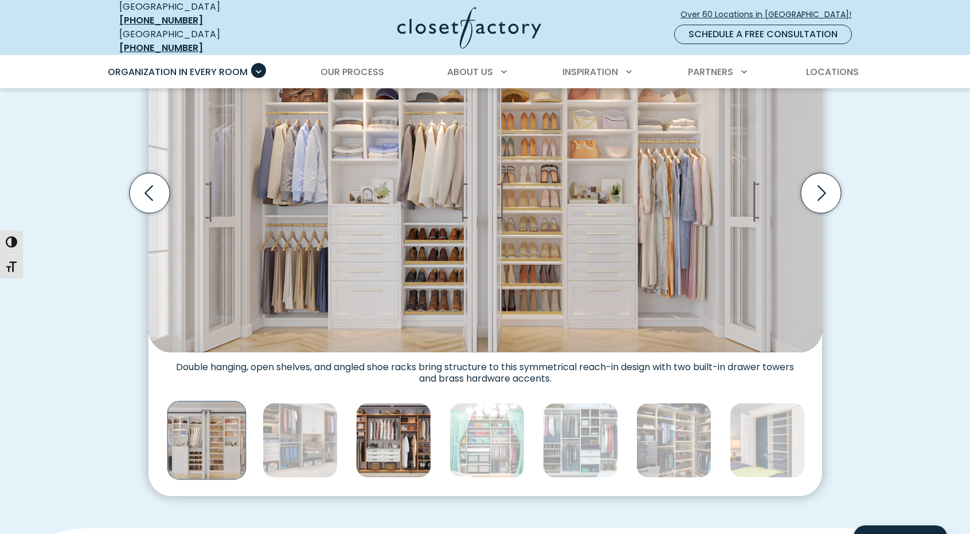
scroll to position [401, 0]
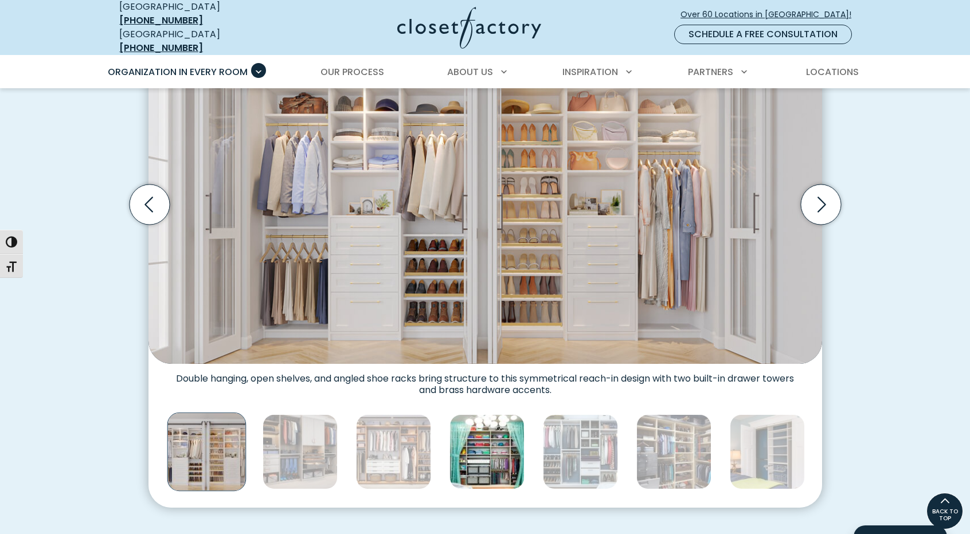
click at [476, 437] on img "Thumbnail Gallery" at bounding box center [486, 451] width 75 height 75
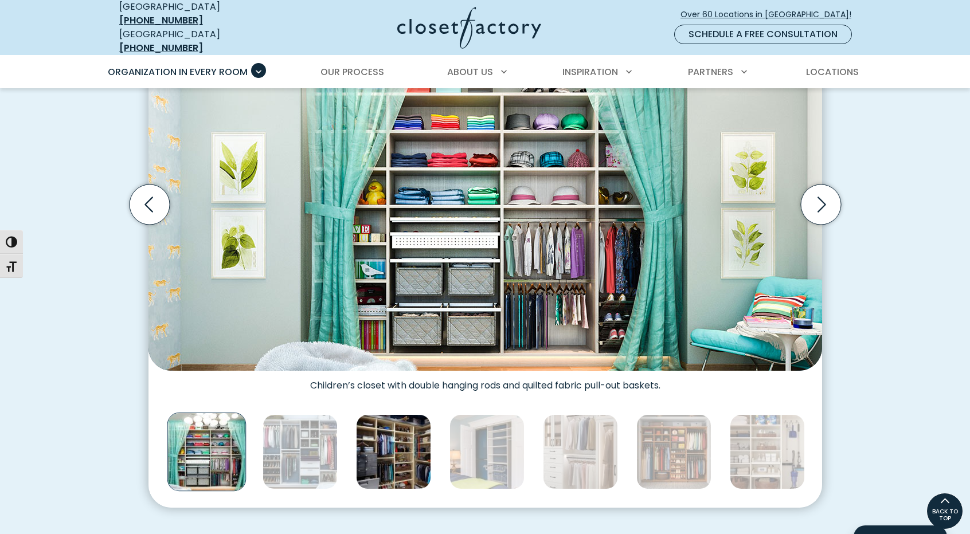
click at [413, 439] on img "Thumbnail Gallery" at bounding box center [393, 451] width 75 height 75
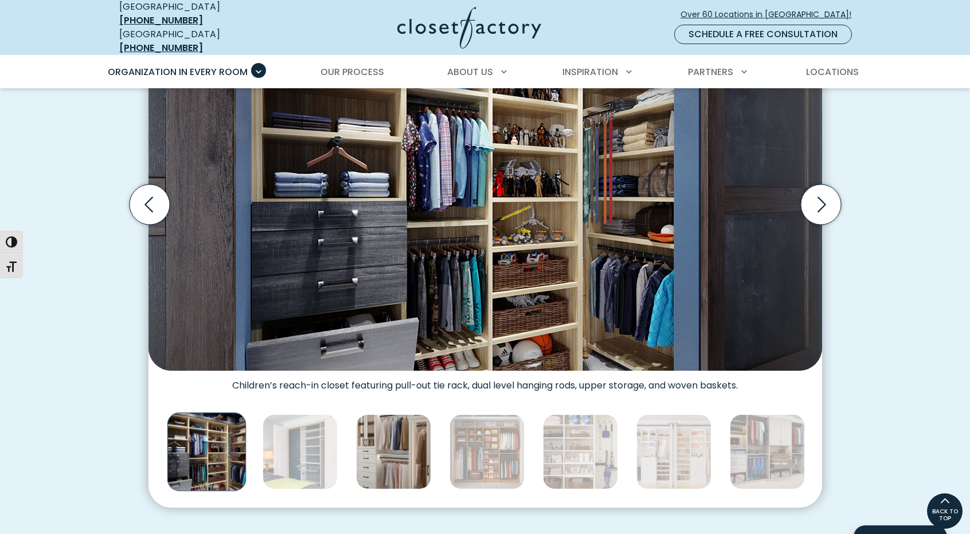
click at [389, 442] on img "Thumbnail Gallery" at bounding box center [393, 451] width 75 height 75
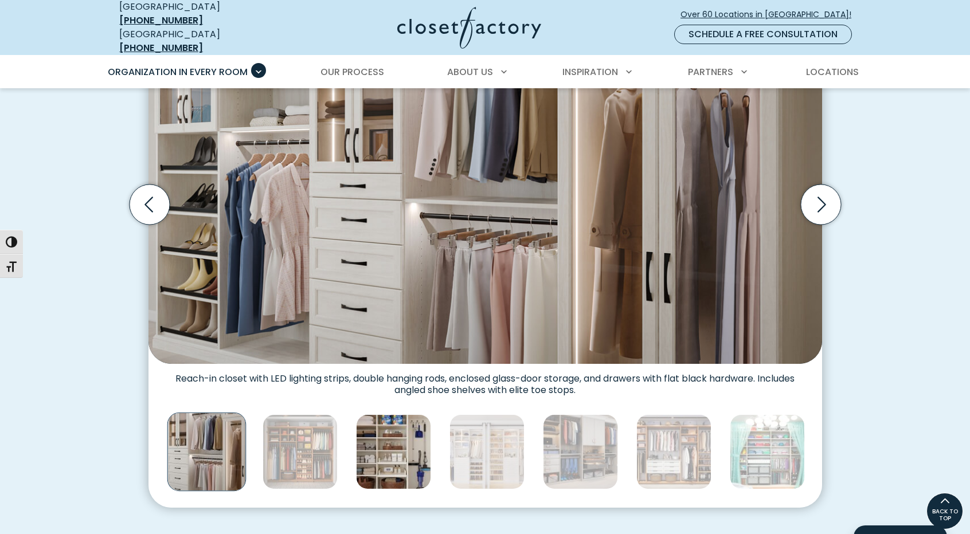
click at [396, 443] on img "Thumbnail Gallery" at bounding box center [393, 451] width 75 height 75
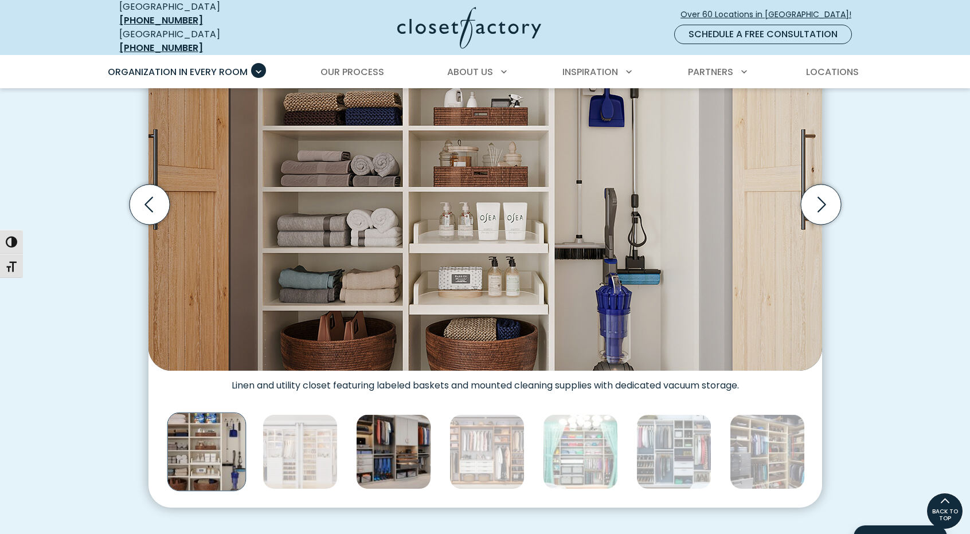
click at [413, 443] on img "Thumbnail Gallery" at bounding box center [393, 451] width 75 height 75
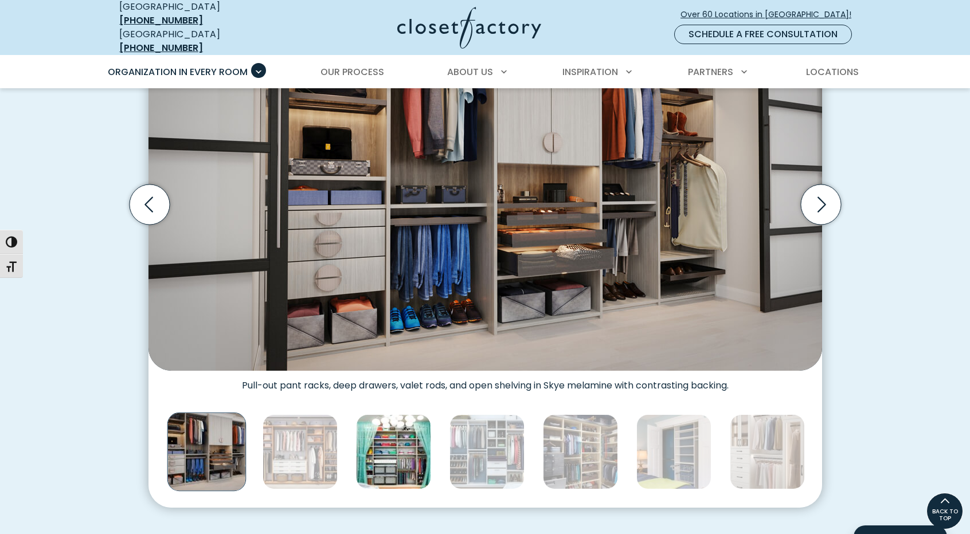
click at [408, 445] on img "Thumbnail Gallery" at bounding box center [393, 451] width 75 height 75
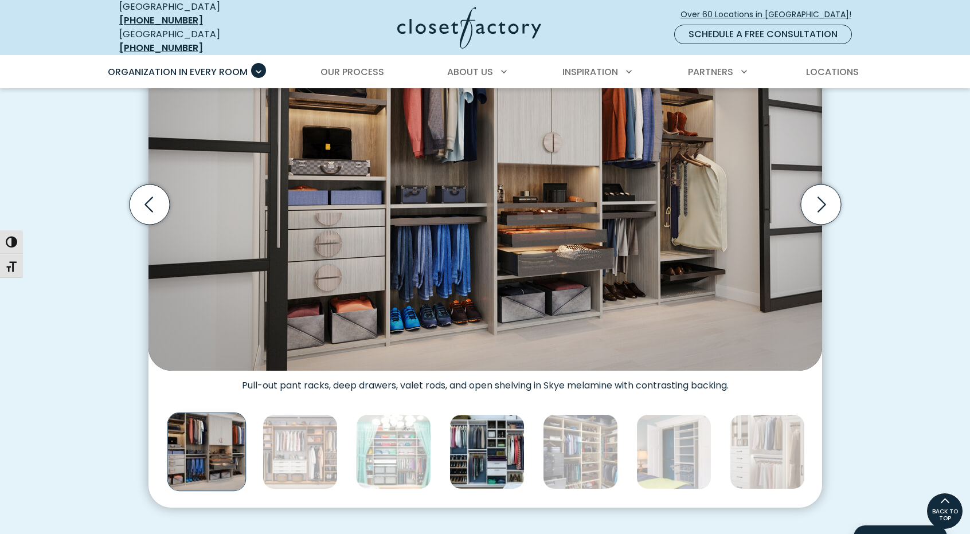
click at [466, 441] on img "Thumbnail Gallery" at bounding box center [486, 451] width 75 height 75
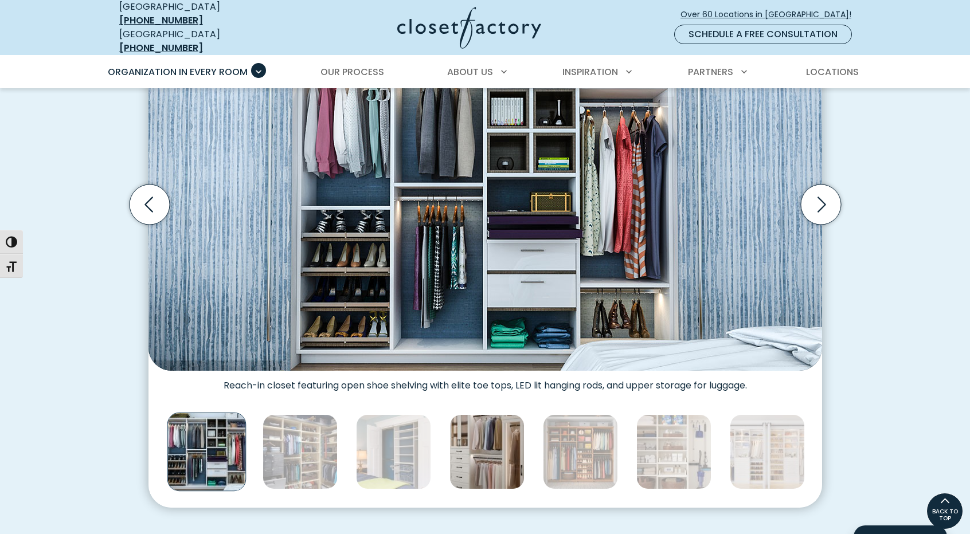
click at [471, 443] on img "Thumbnail Gallery" at bounding box center [486, 451] width 75 height 75
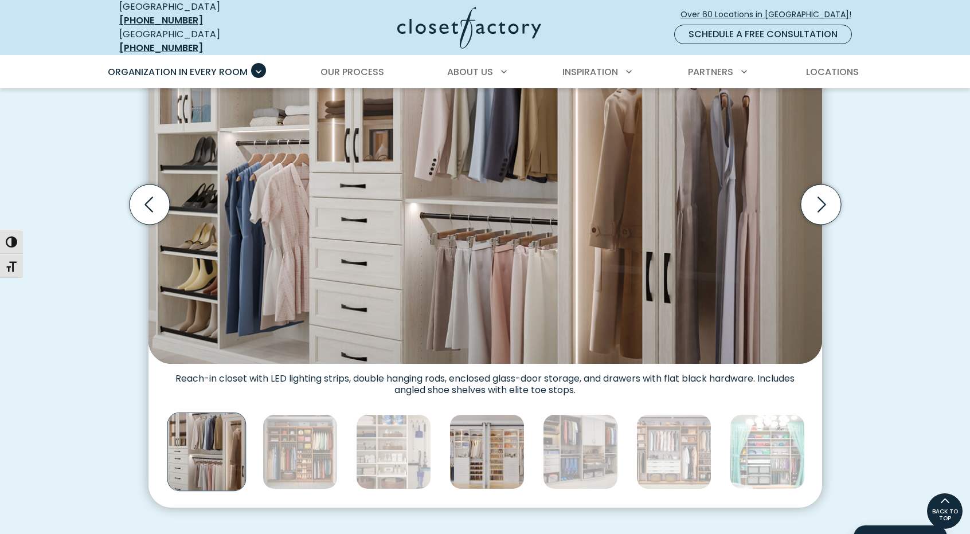
click at [483, 446] on img "Thumbnail Gallery" at bounding box center [486, 451] width 75 height 75
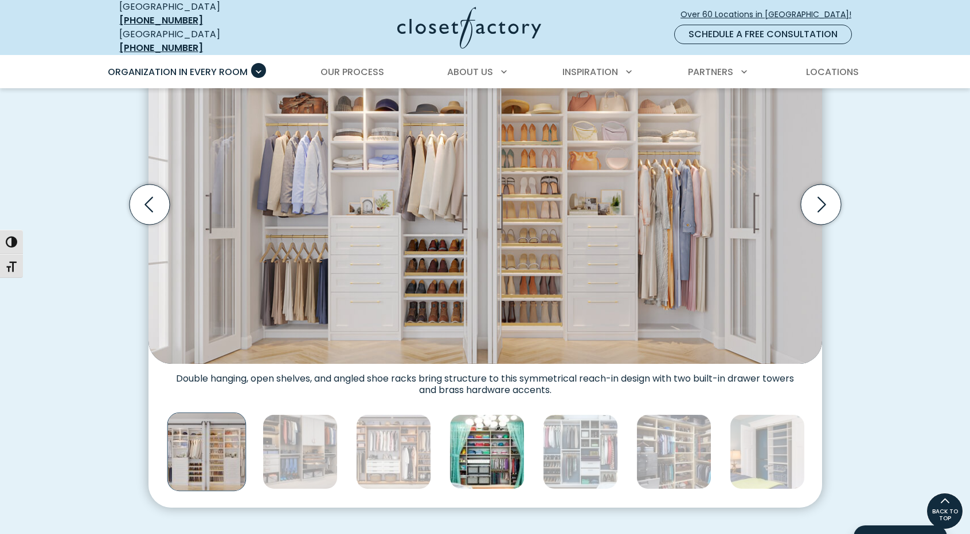
click at [511, 444] on img "Thumbnail Gallery" at bounding box center [486, 451] width 75 height 75
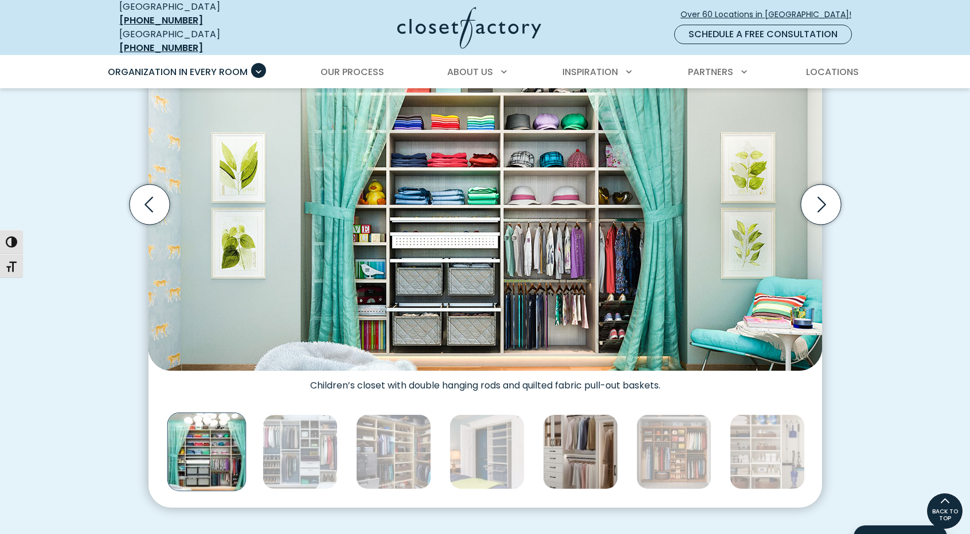
click at [562, 445] on img "Thumbnail Gallery" at bounding box center [580, 451] width 75 height 75
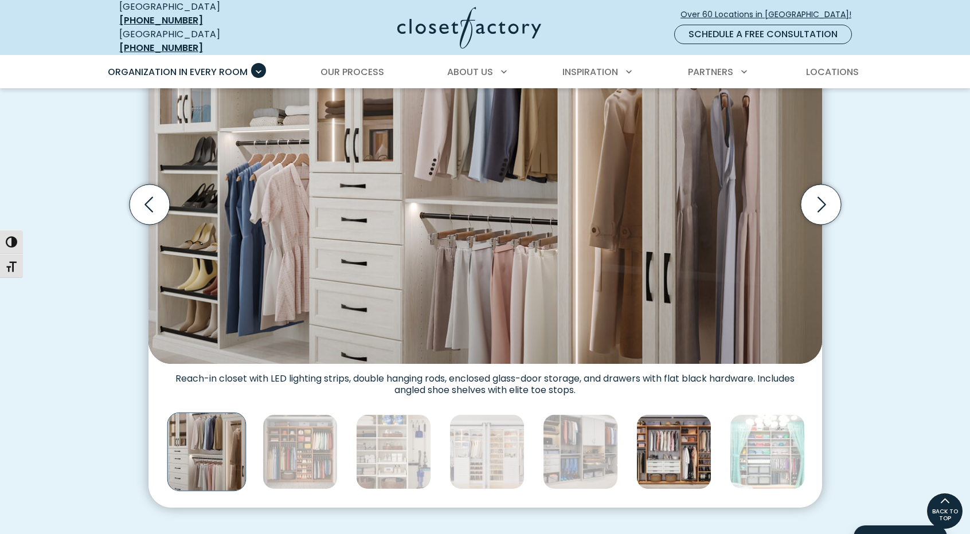
click at [664, 444] on img "Thumbnail Gallery" at bounding box center [673, 451] width 75 height 75
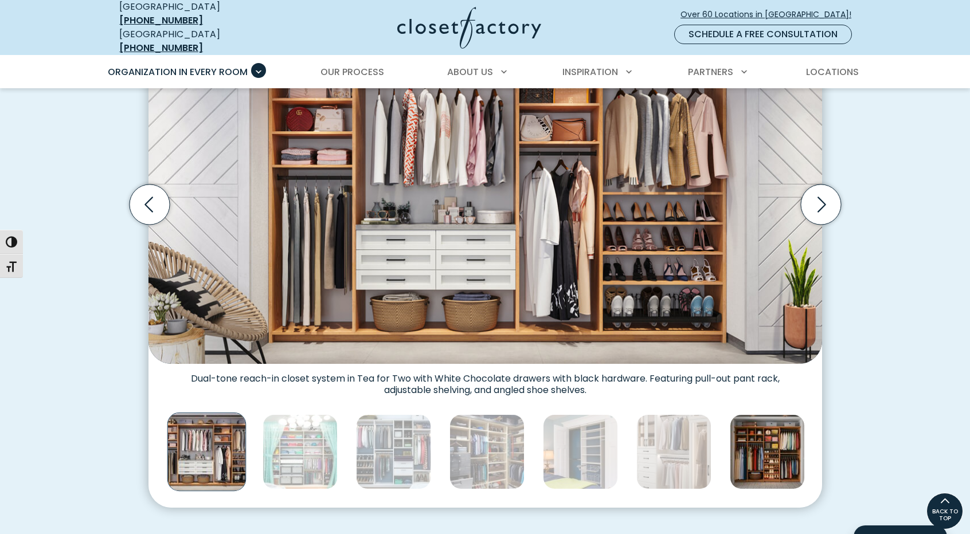
click at [735, 447] on img "Thumbnail Gallery" at bounding box center [767, 451] width 75 height 75
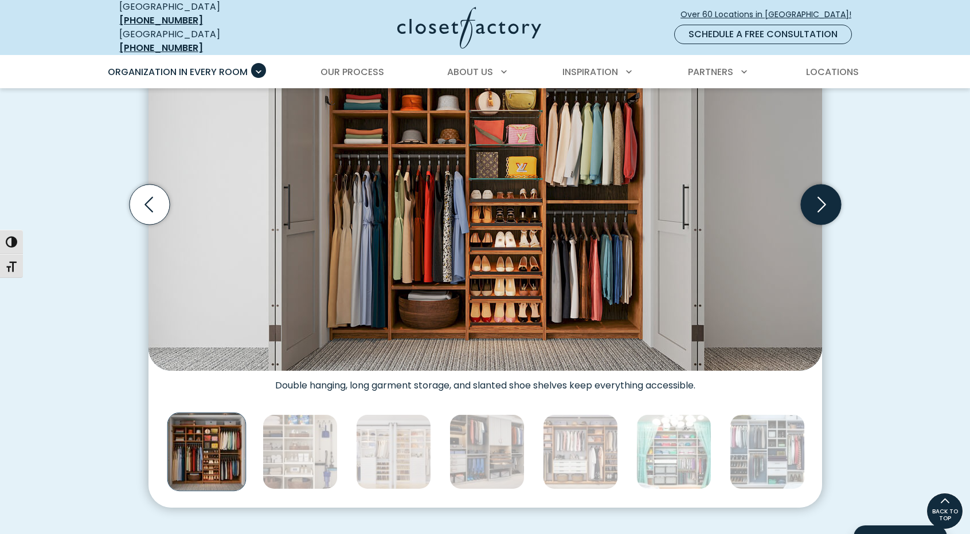
click at [824, 202] on icon "Next slide" at bounding box center [820, 205] width 40 height 40
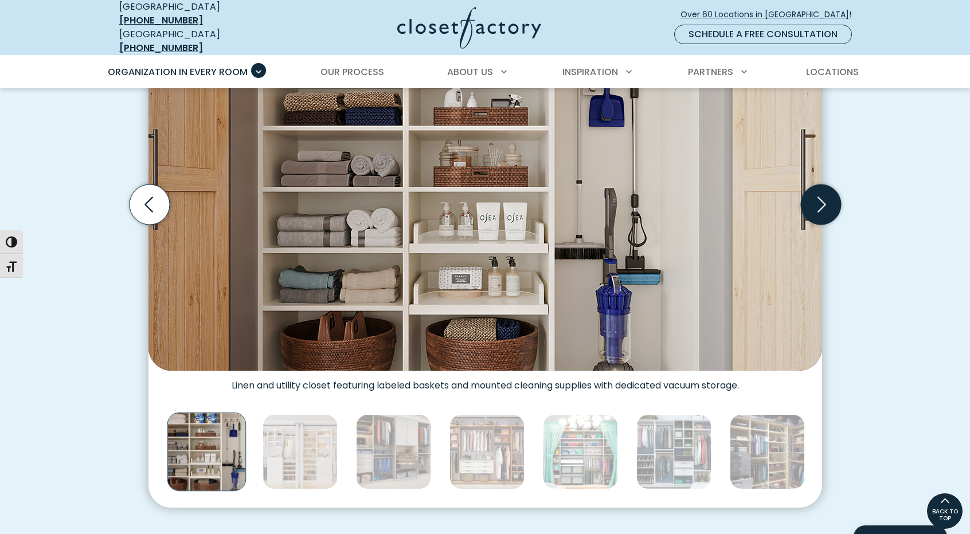
click at [824, 202] on icon "Next slide" at bounding box center [820, 205] width 40 height 40
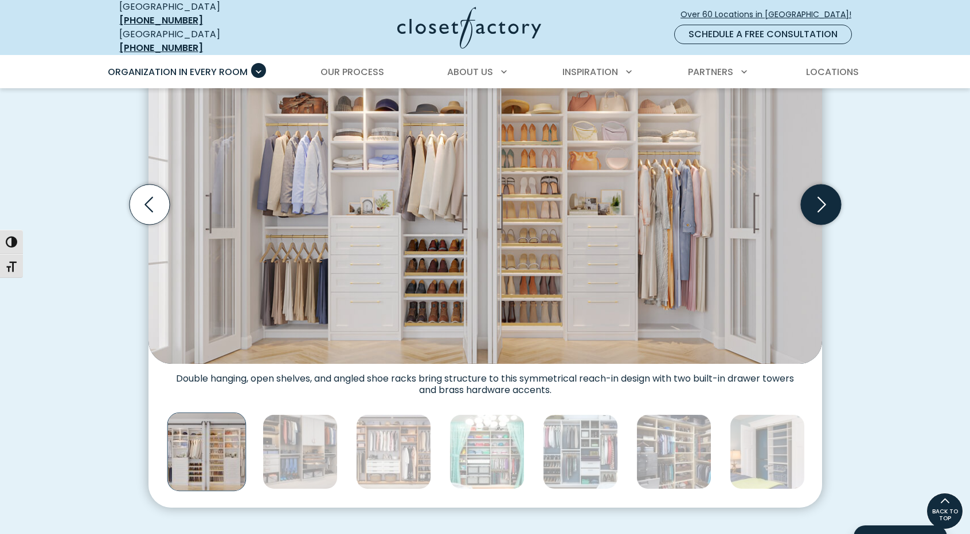
click at [824, 202] on icon "Next slide" at bounding box center [820, 205] width 40 height 40
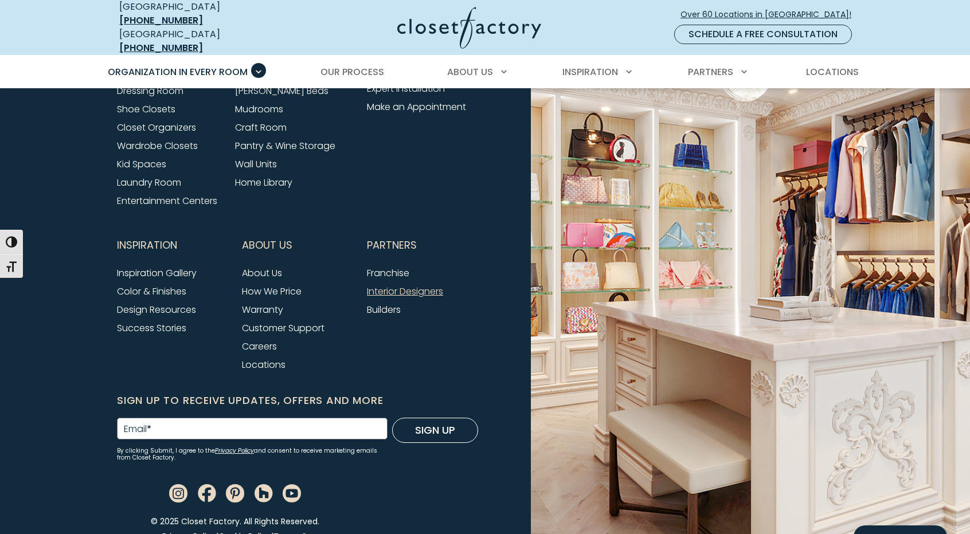
scroll to position [3915, 0]
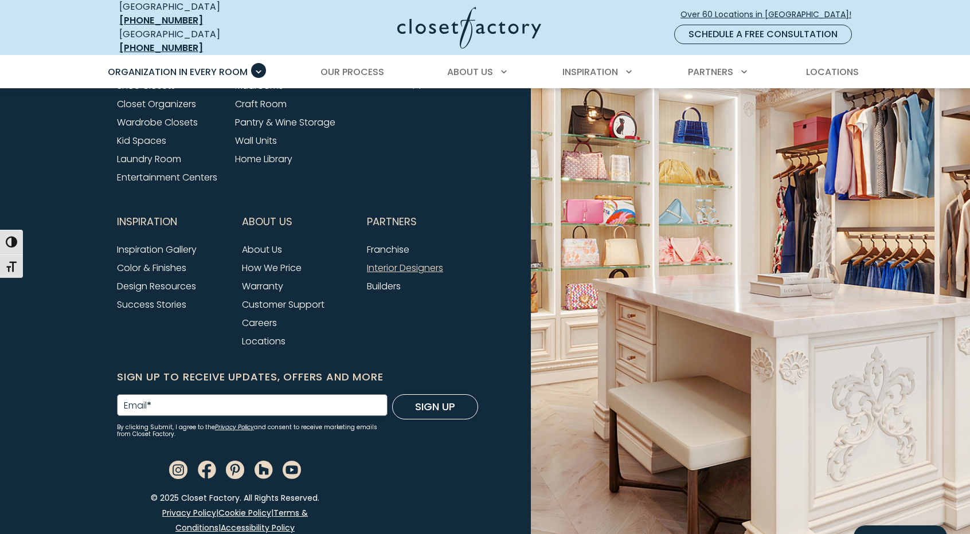
click at [407, 261] on link "Interior Designers" at bounding box center [405, 267] width 76 height 13
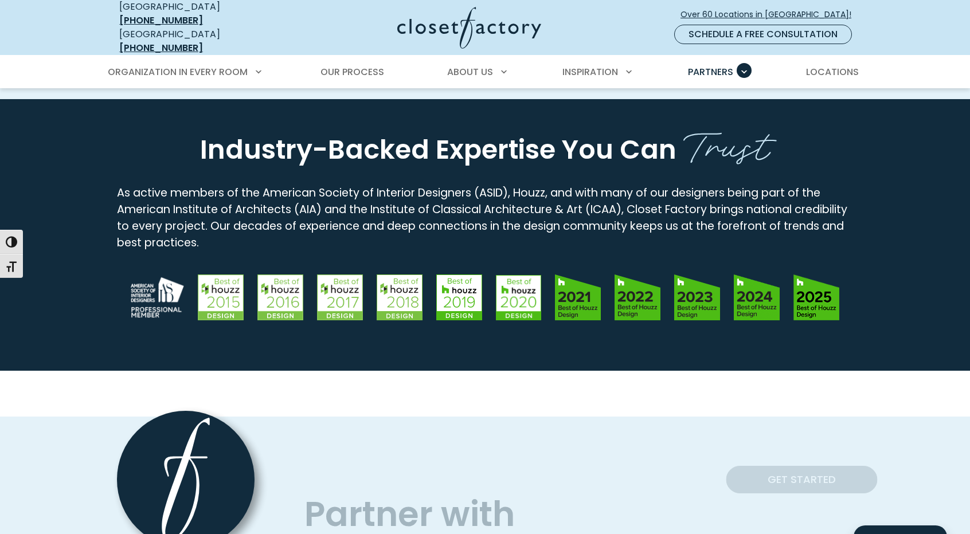
scroll to position [1089, 0]
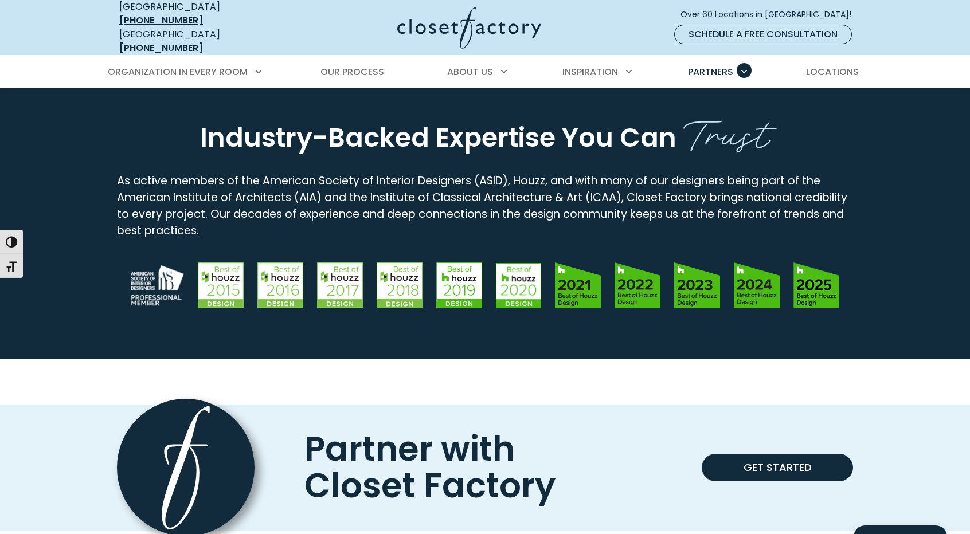
click at [821, 285] on img "Standard Logo Grid" at bounding box center [816, 286] width 46 height 46
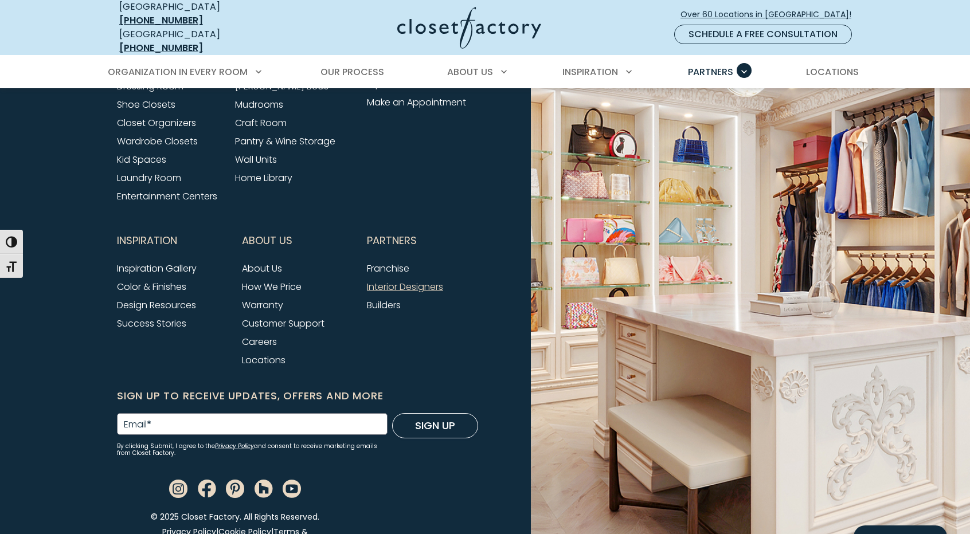
scroll to position [3284, 0]
